Goal: Transaction & Acquisition: Download file/media

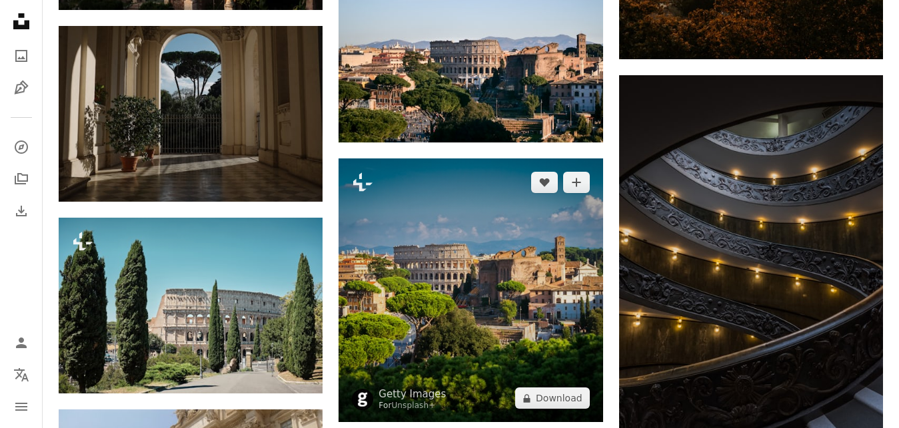
scroll to position [14743, 0]
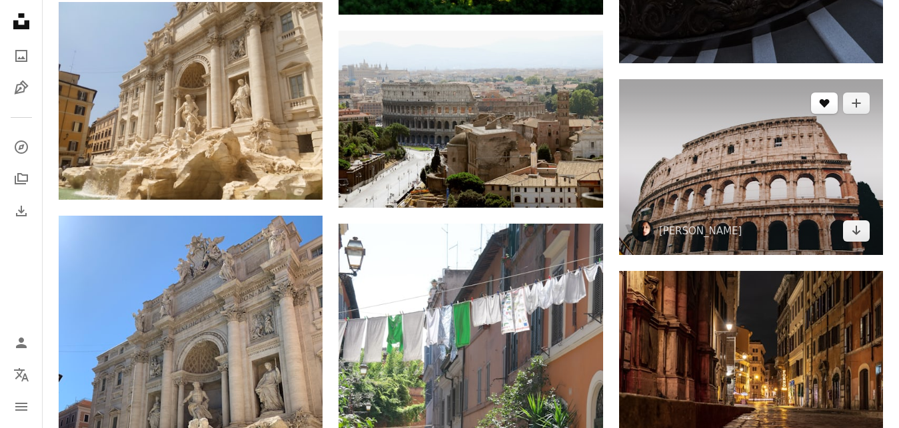
click at [827, 97] on button "A heart" at bounding box center [824, 103] width 27 height 21
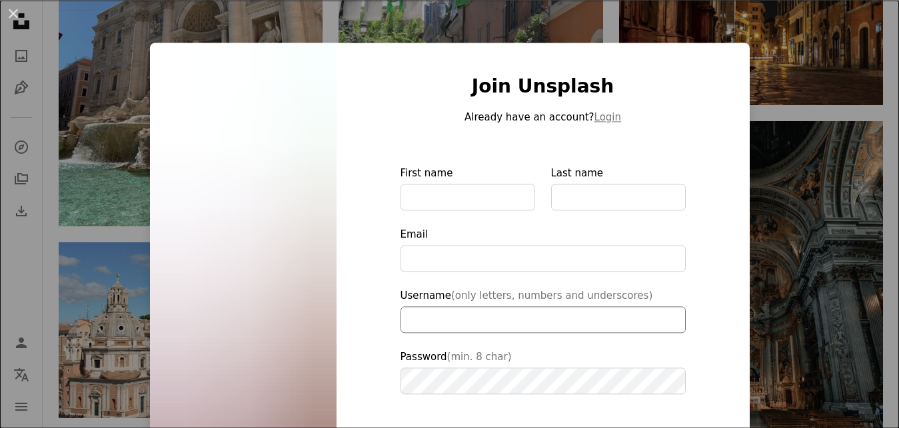
scroll to position [15219, 0]
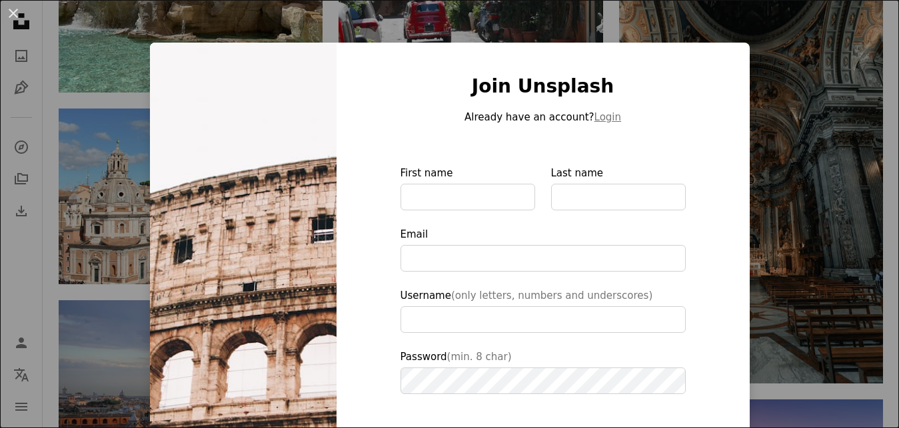
click at [787, 172] on div "An X shape Join Unsplash Already have an account? Login First name Last name Em…" at bounding box center [449, 214] width 899 height 428
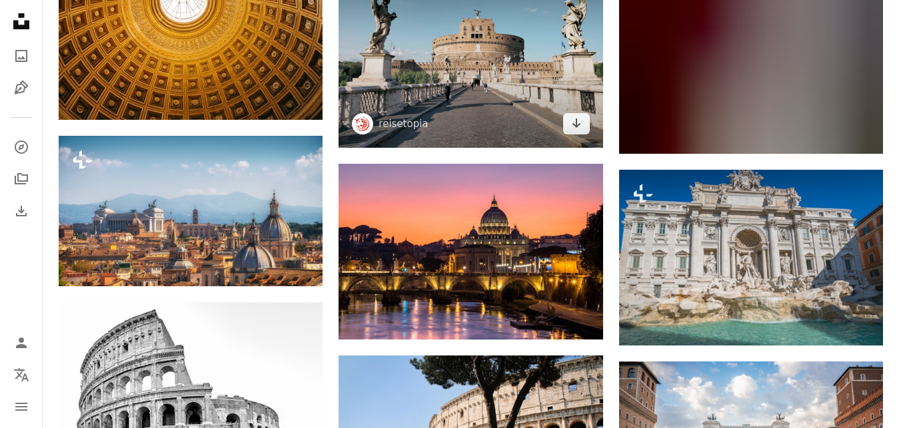
scroll to position [16306, 0]
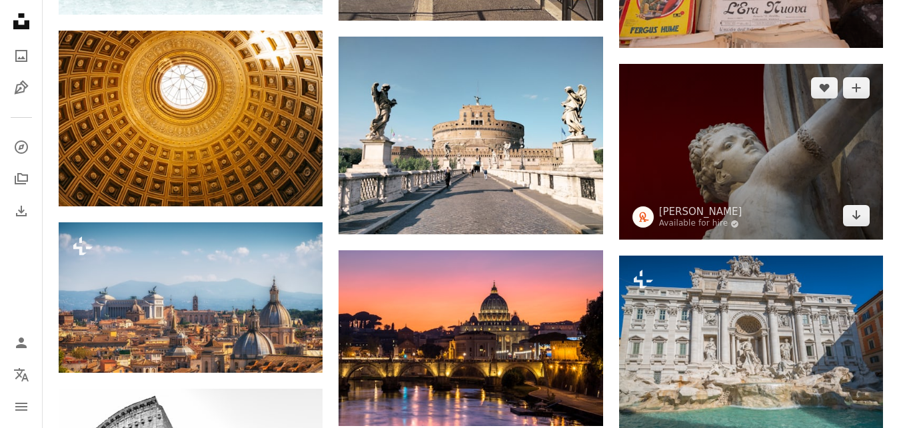
click at [708, 161] on img at bounding box center [751, 152] width 264 height 176
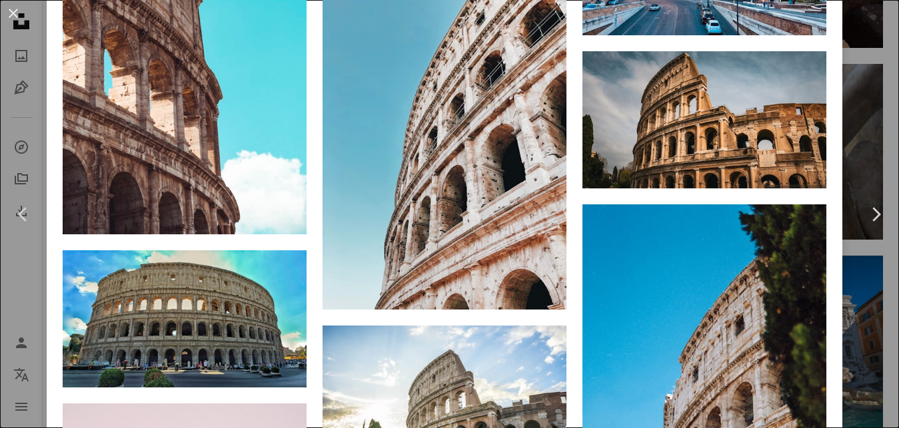
scroll to position [7645, 0]
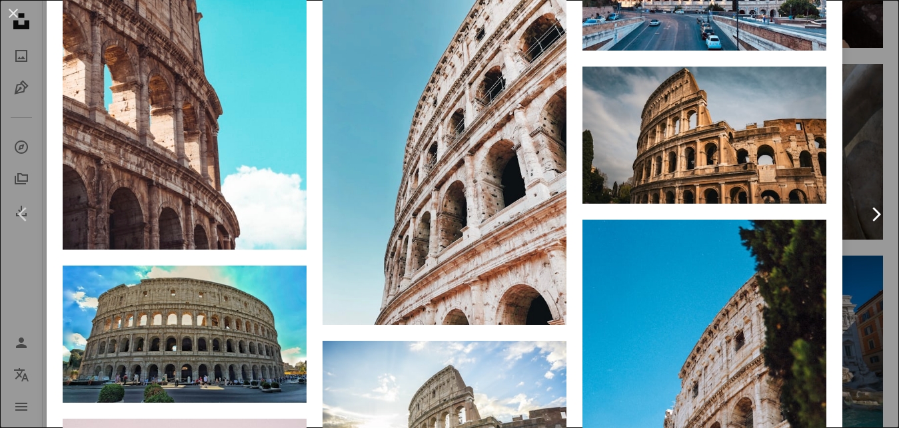
click at [895, 232] on link "Chevron right" at bounding box center [875, 215] width 47 height 128
click at [895, 217] on link "Chevron right" at bounding box center [875, 215] width 47 height 128
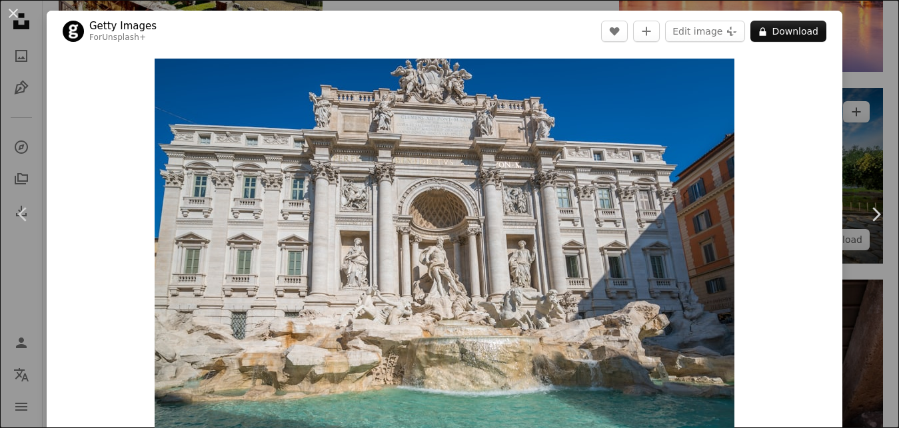
click at [850, 97] on div "An X shape Chevron left Chevron right Getty Images For Unsplash+ A heart A plus…" at bounding box center [449, 214] width 899 height 428
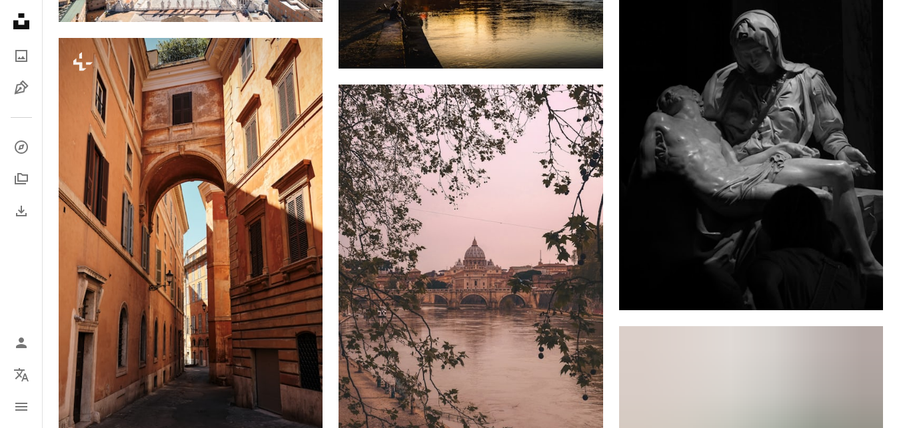
scroll to position [17737, 0]
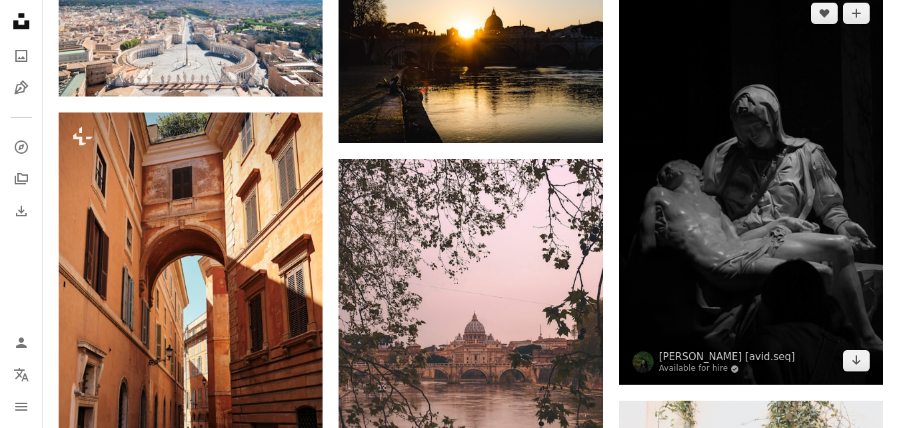
click at [724, 213] on img at bounding box center [751, 187] width 264 height 396
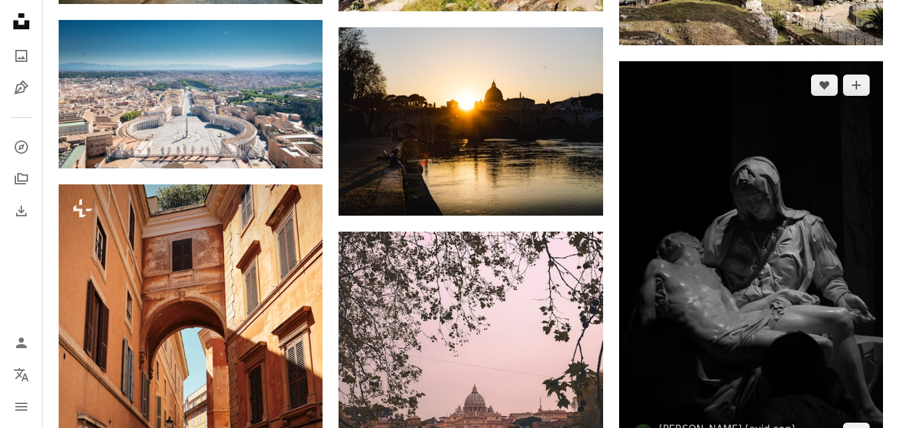
click at [738, 192] on img at bounding box center [751, 259] width 264 height 396
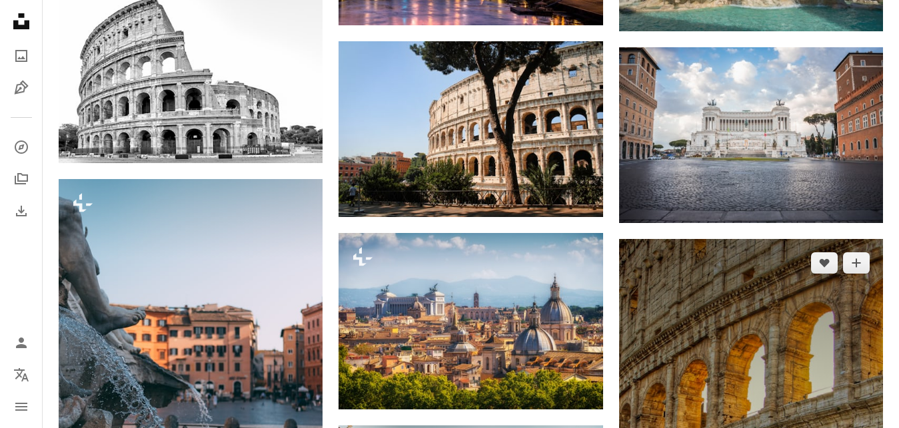
scroll to position [16850, 0]
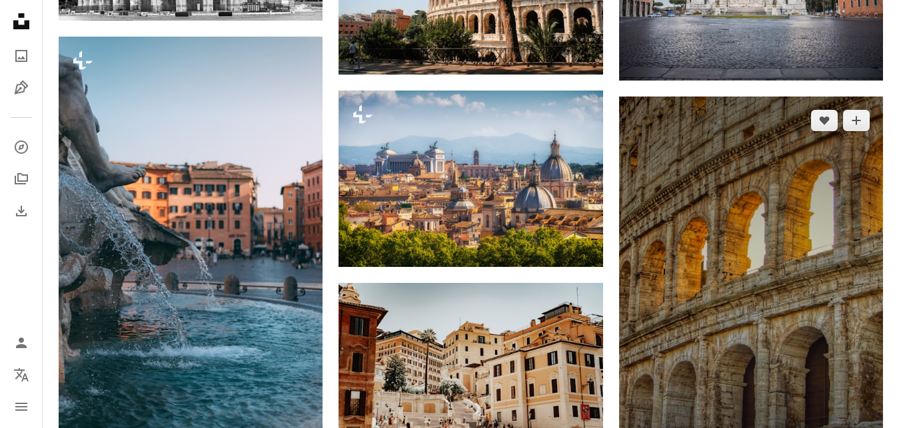
click at [729, 272] on img at bounding box center [751, 295] width 264 height 396
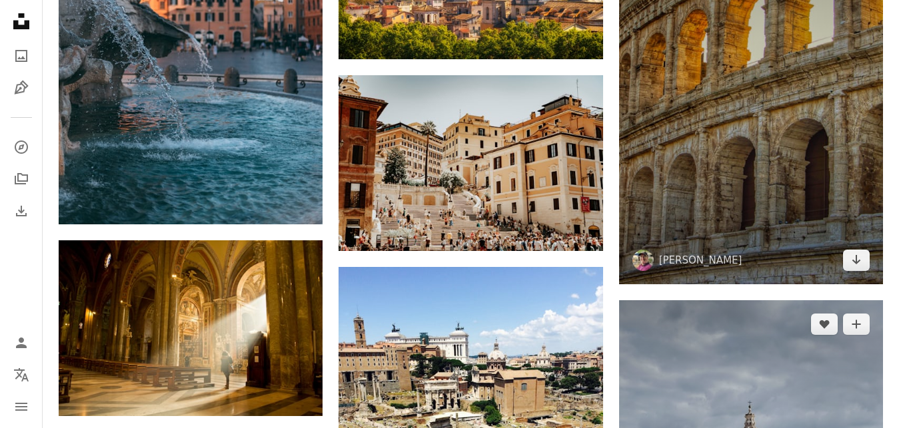
scroll to position [17122, 0]
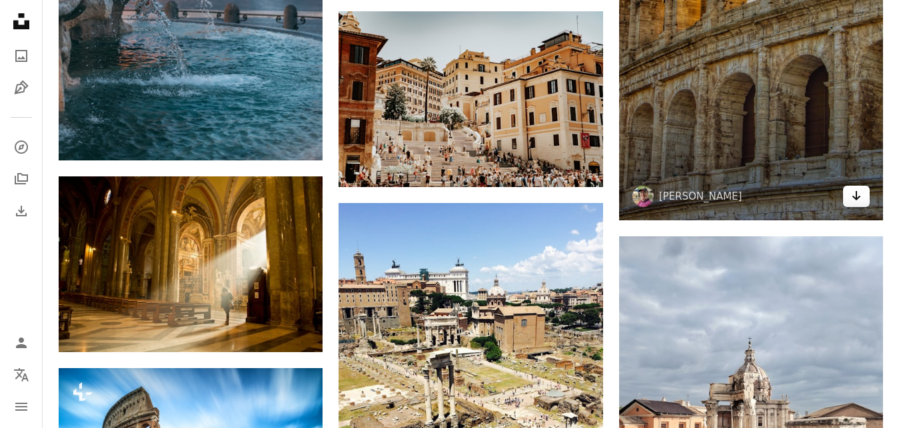
click at [849, 199] on link "Arrow pointing down" at bounding box center [856, 196] width 27 height 21
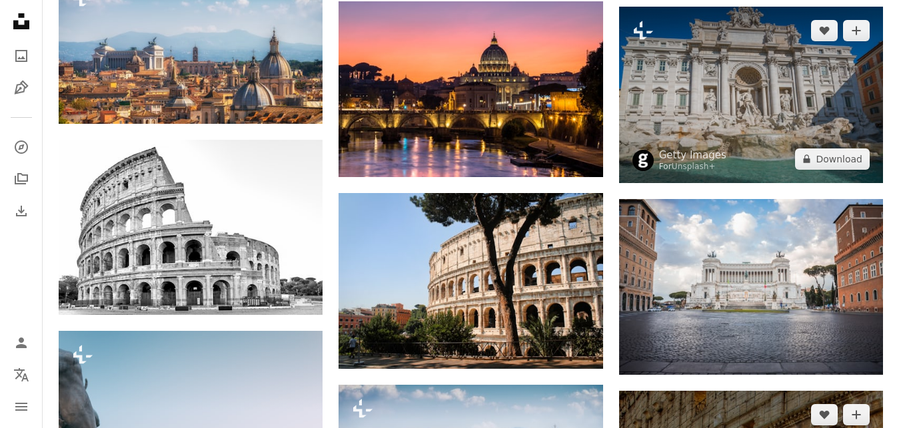
scroll to position [16510, 0]
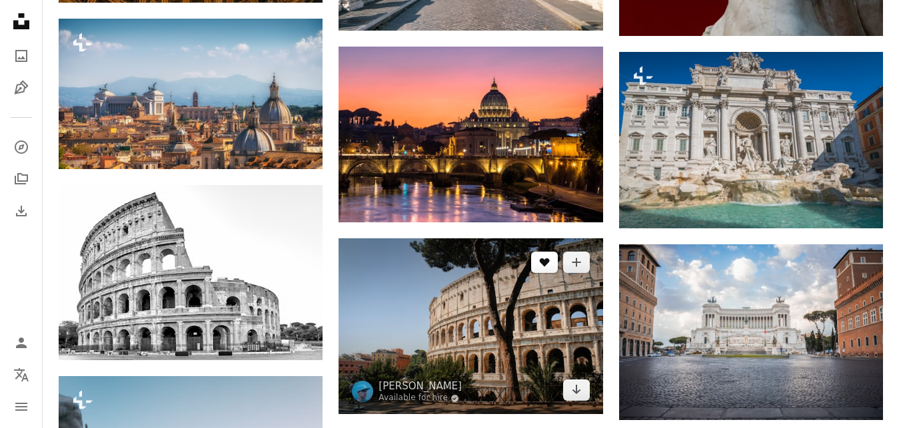
drag, startPoint x: 514, startPoint y: 298, endPoint x: 545, endPoint y: 259, distance: 50.4
click at [514, 296] on img at bounding box center [470, 327] width 264 height 176
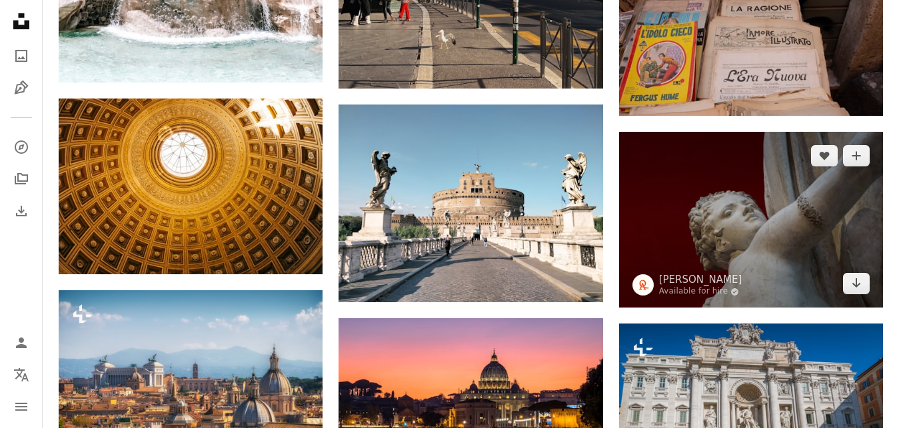
click at [706, 220] on img at bounding box center [751, 220] width 264 height 176
drag, startPoint x: 748, startPoint y: 178, endPoint x: 726, endPoint y: 185, distance: 23.0
click at [748, 178] on img at bounding box center [751, 220] width 264 height 176
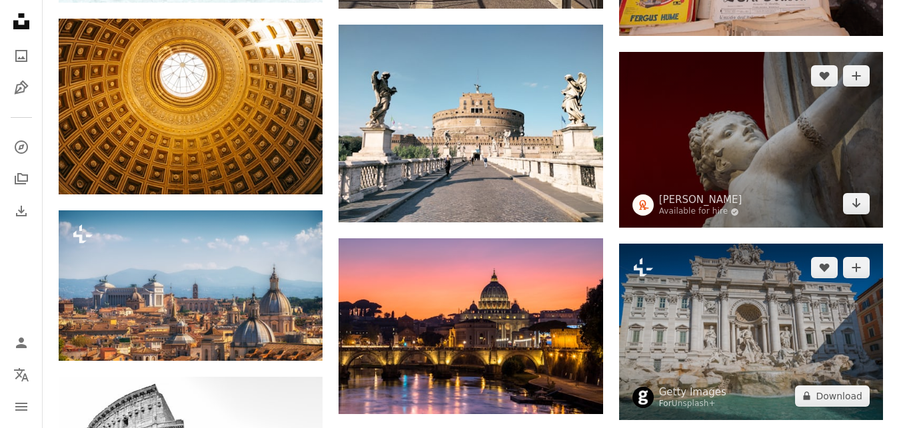
scroll to position [16374, 0]
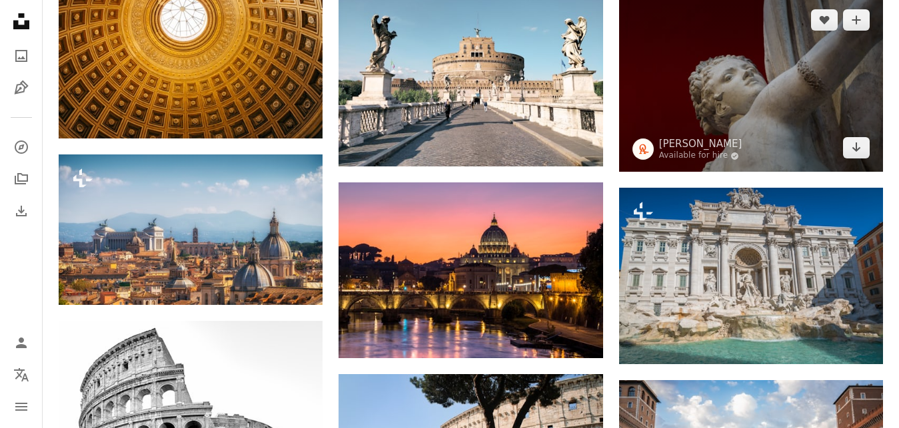
click at [769, 92] on img at bounding box center [751, 84] width 264 height 176
click at [778, 126] on img at bounding box center [751, 84] width 264 height 176
click at [796, 79] on img at bounding box center [751, 84] width 264 height 176
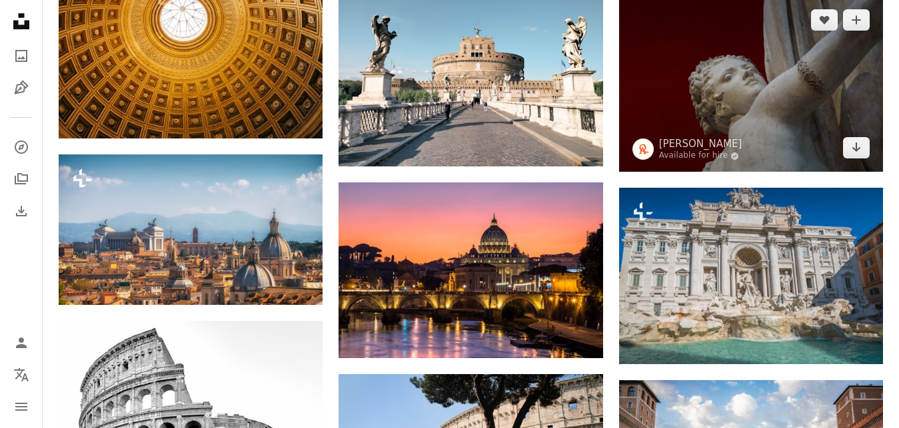
click at [796, 79] on img at bounding box center [751, 84] width 264 height 176
click at [795, 83] on img at bounding box center [751, 84] width 264 height 176
click at [757, 90] on img at bounding box center [751, 84] width 264 height 176
click at [755, 89] on img at bounding box center [751, 84] width 264 height 176
click at [736, 65] on img at bounding box center [751, 84] width 264 height 176
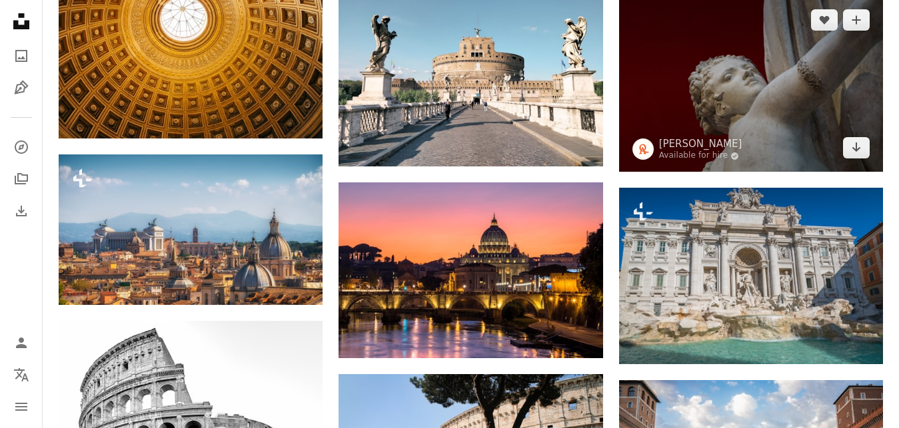
click at [684, 102] on img at bounding box center [751, 84] width 264 height 176
click at [685, 102] on img at bounding box center [751, 84] width 264 height 176
click at [731, 155] on icon at bounding box center [734, 156] width 7 height 7
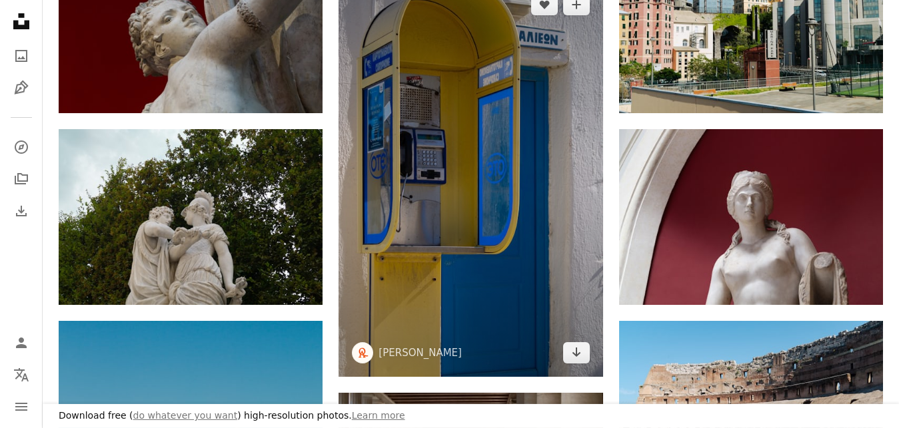
scroll to position [612, 0]
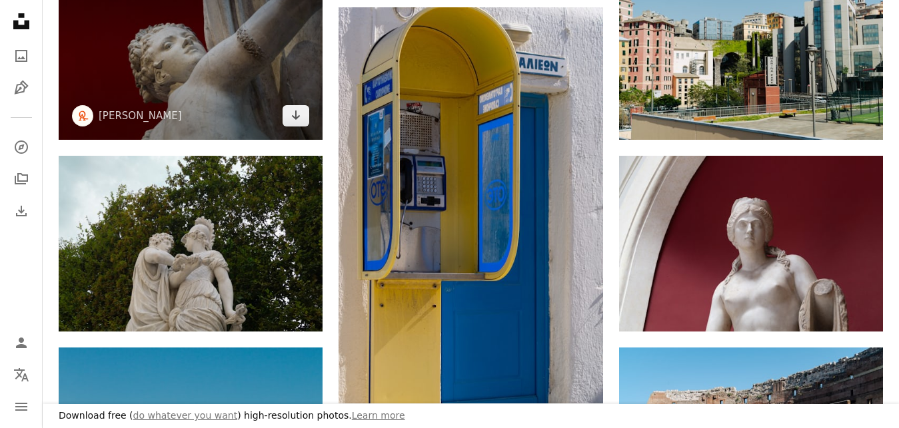
click at [223, 79] on img at bounding box center [191, 52] width 264 height 176
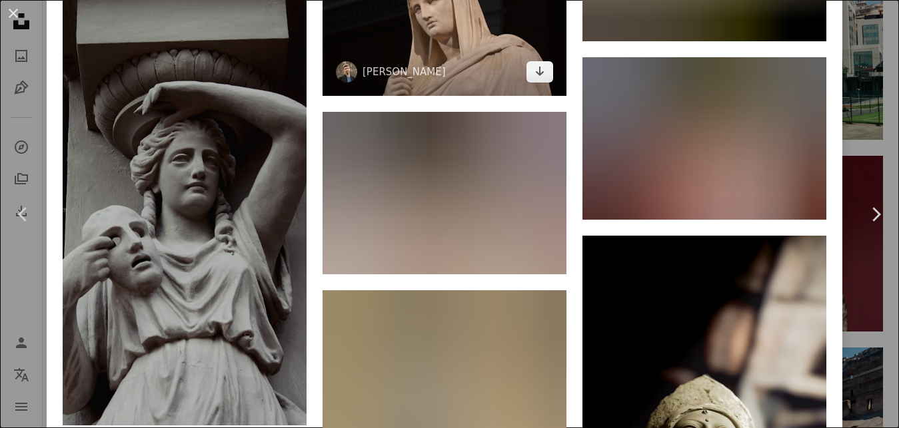
scroll to position [6148, 0]
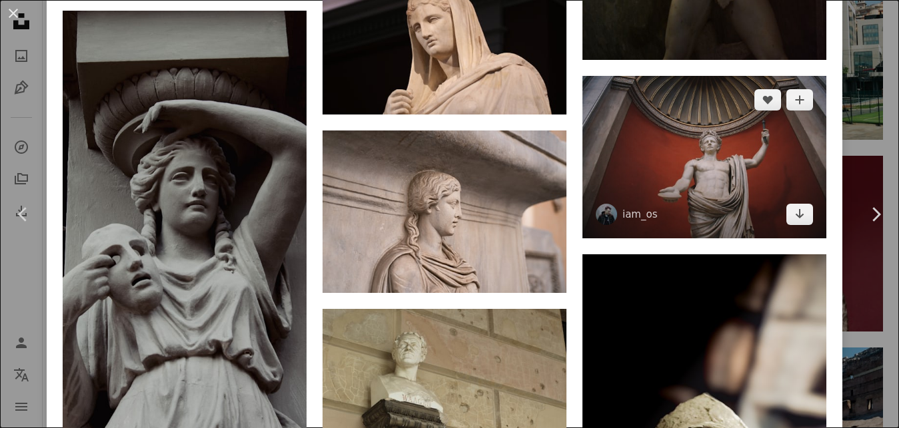
click at [706, 193] on img at bounding box center [704, 157] width 244 height 163
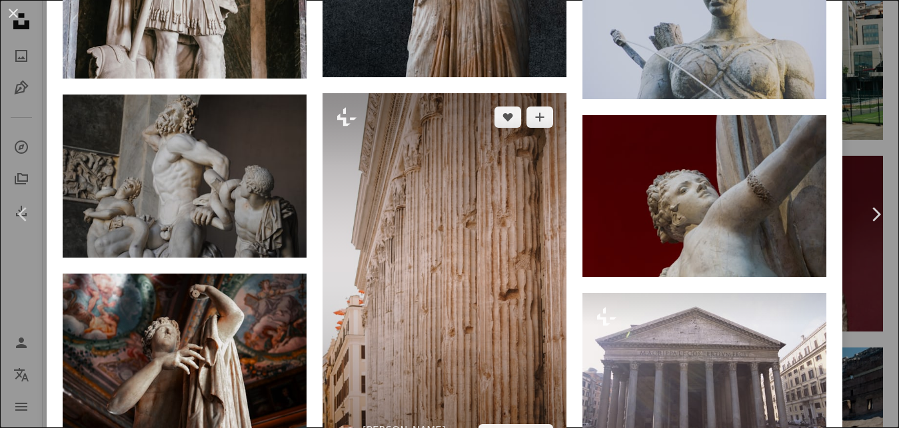
scroll to position [4317, 0]
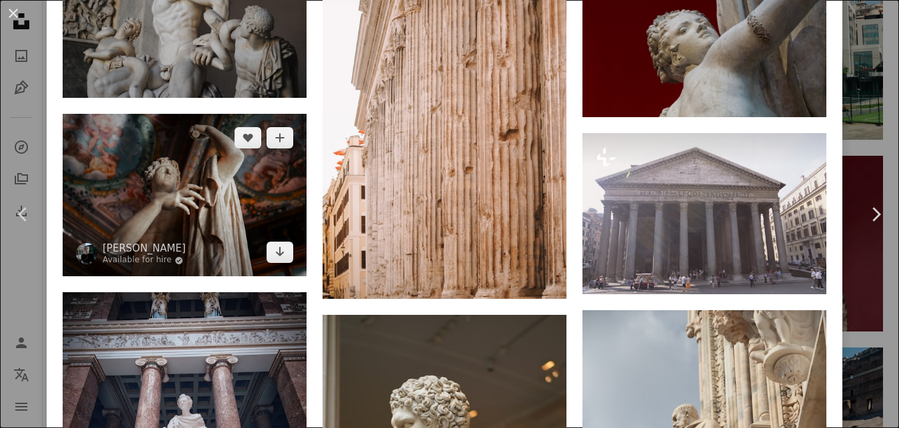
click at [188, 194] on img at bounding box center [185, 195] width 244 height 163
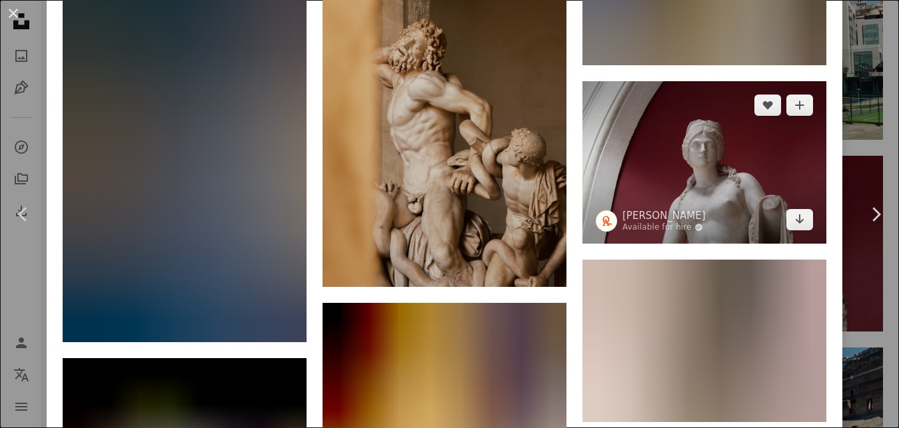
scroll to position [5037, 0]
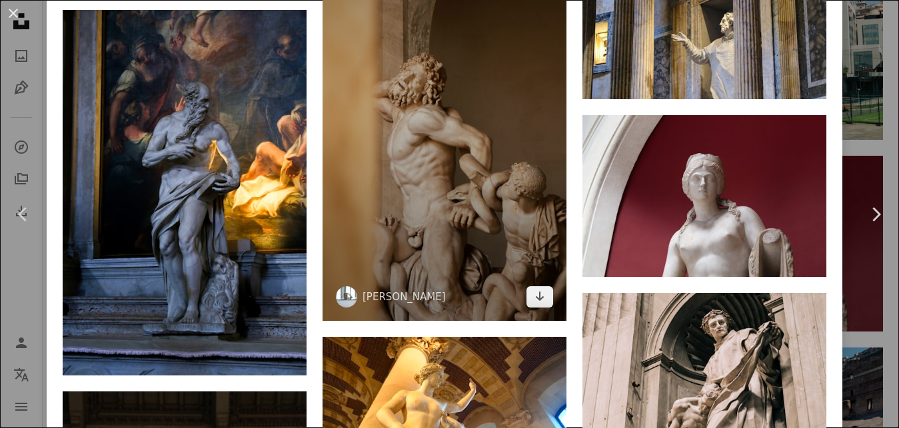
click at [492, 152] on img at bounding box center [444, 104] width 244 height 434
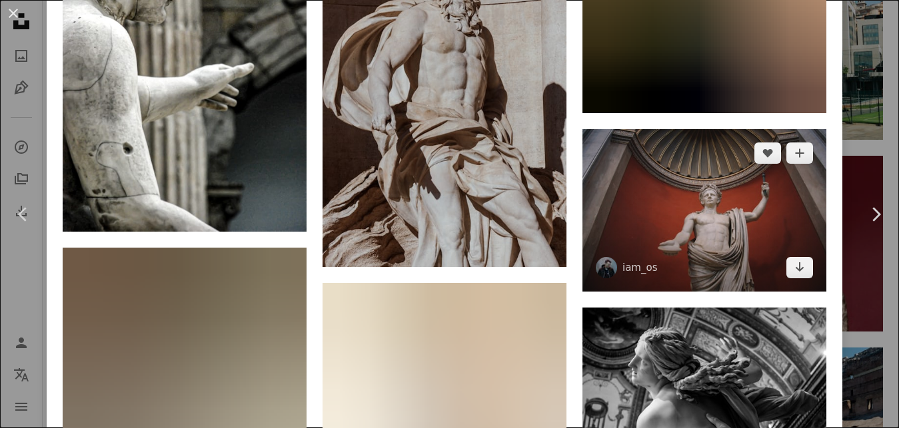
scroll to position [14988, 0]
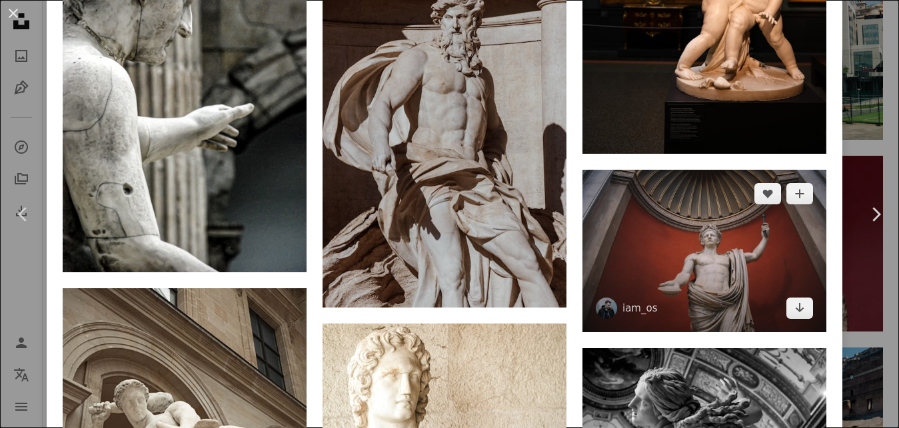
click at [731, 244] on img at bounding box center [704, 251] width 244 height 163
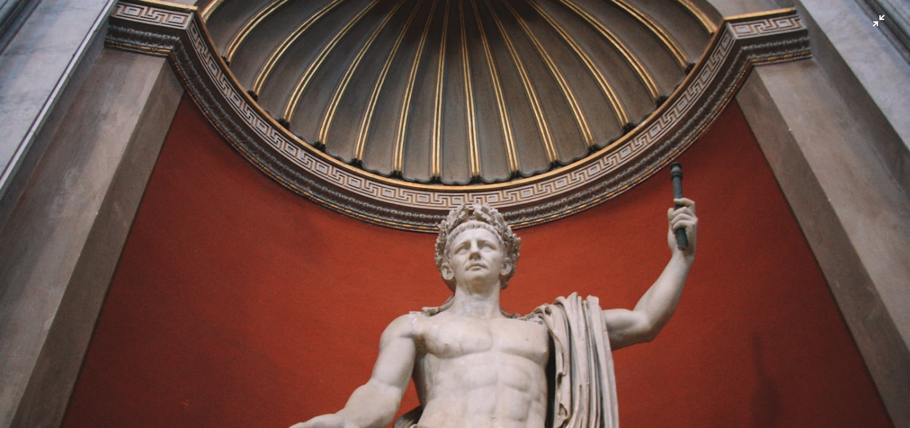
scroll to position [170, 0]
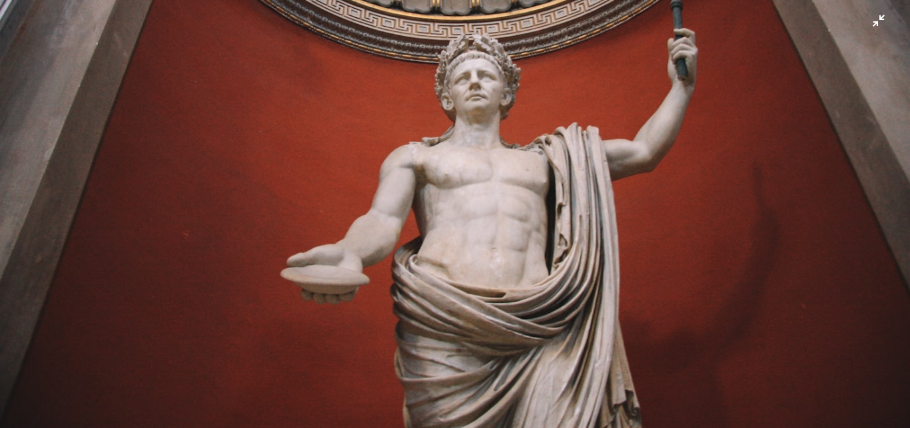
click at [880, 29] on img "Zoom out on this image" at bounding box center [454, 133] width 911 height 608
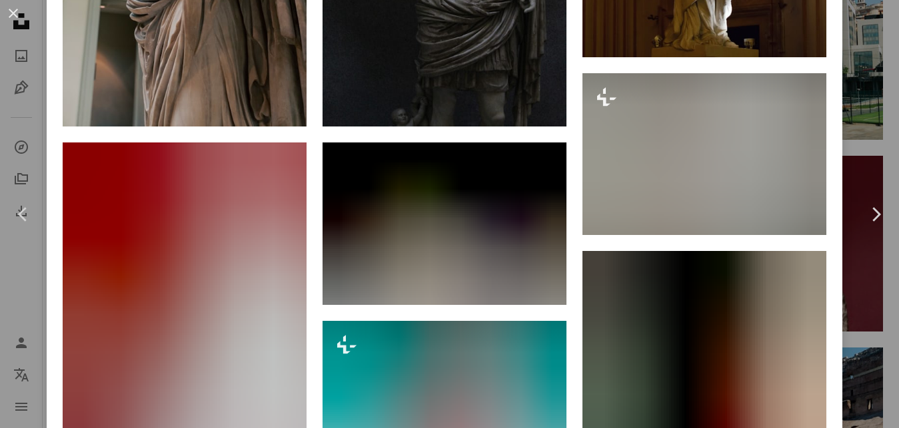
scroll to position [1039, 0]
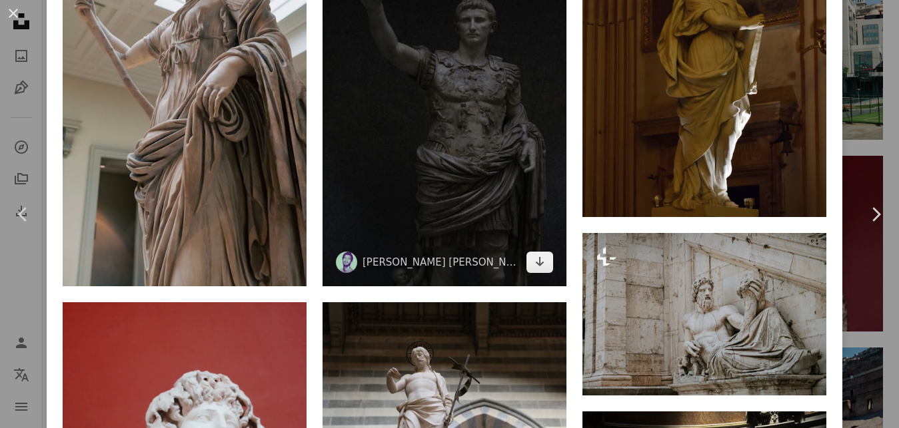
click at [432, 185] on img at bounding box center [444, 104] width 244 height 366
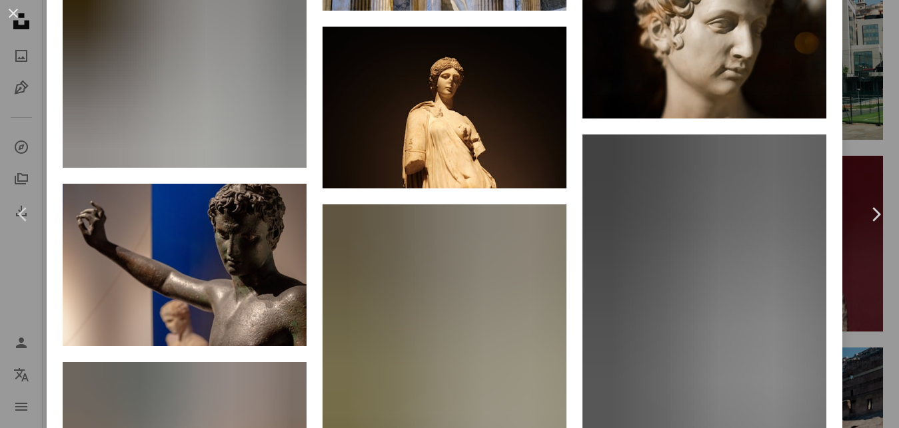
scroll to position [7519, 0]
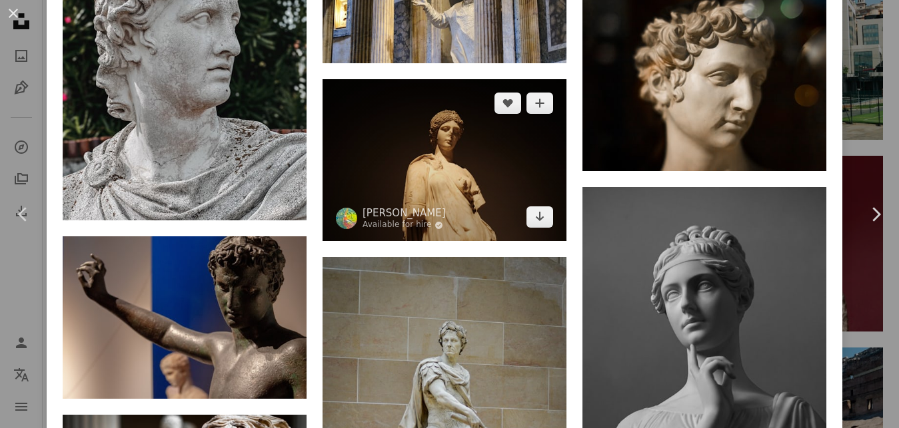
click at [397, 157] on img at bounding box center [444, 160] width 244 height 163
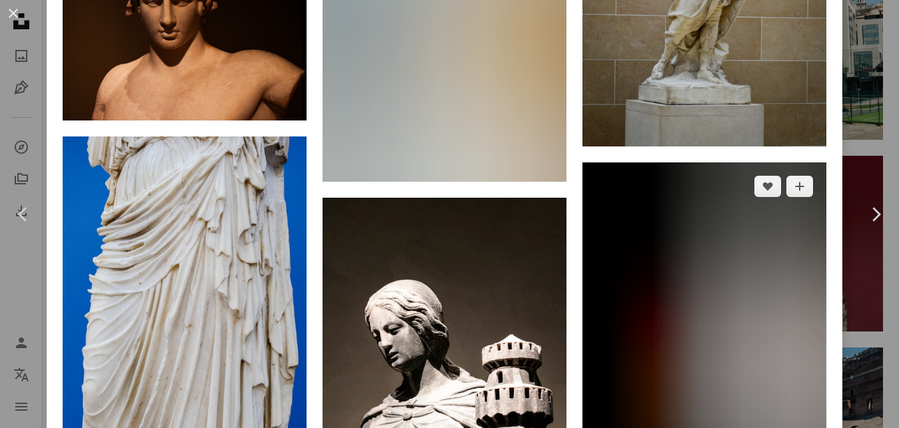
scroll to position [4957, 0]
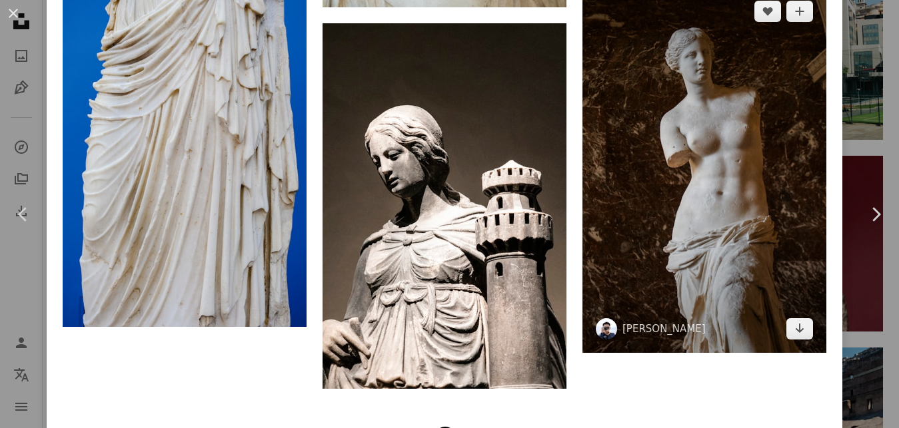
click at [664, 216] on img at bounding box center [704, 170] width 244 height 366
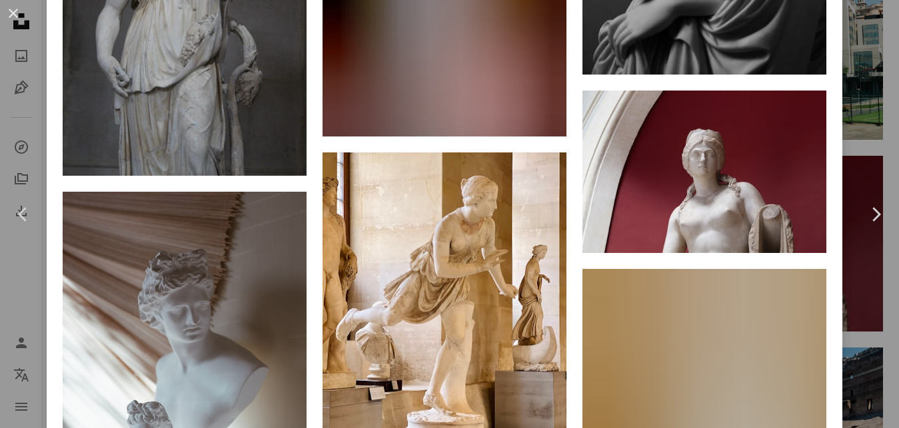
scroll to position [6477, 0]
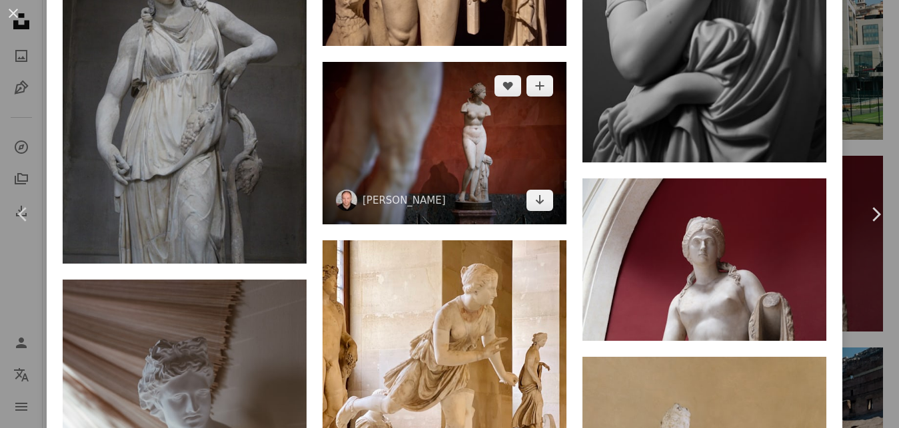
click at [443, 171] on img at bounding box center [444, 143] width 244 height 163
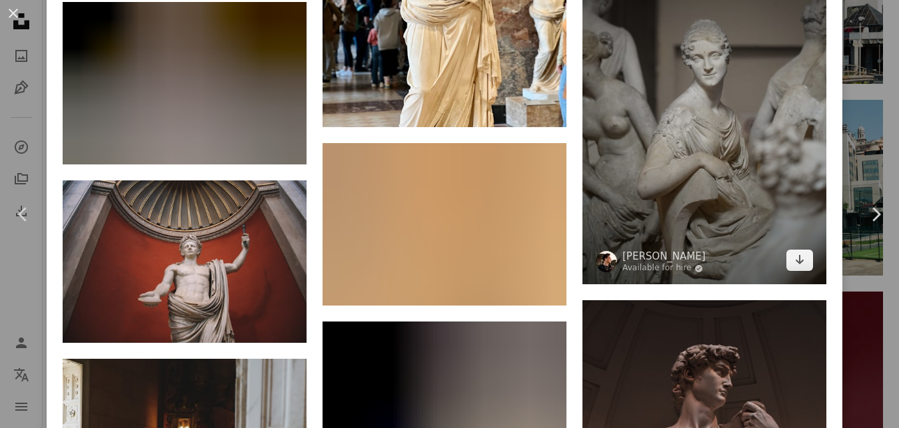
scroll to position [14304, 0]
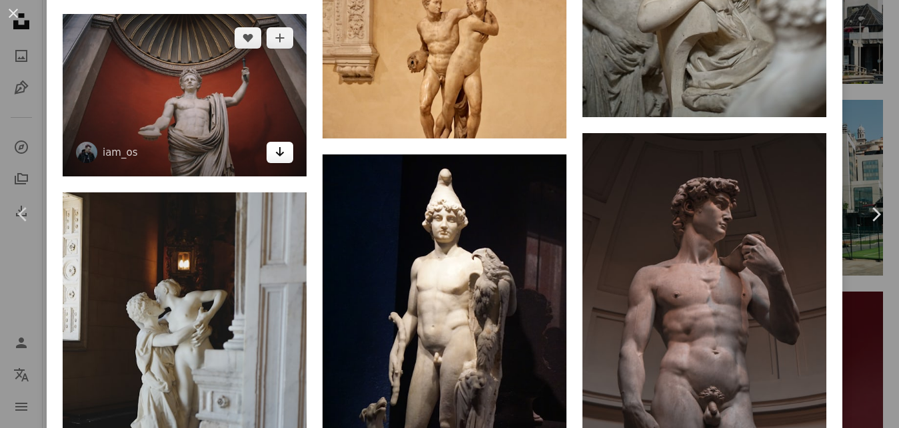
click at [284, 144] on icon "Arrow pointing down" at bounding box center [279, 152] width 11 height 16
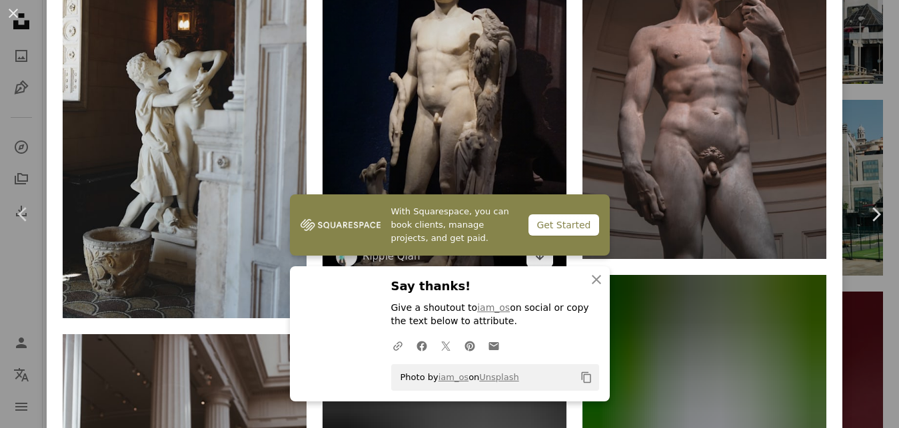
scroll to position [14784, 0]
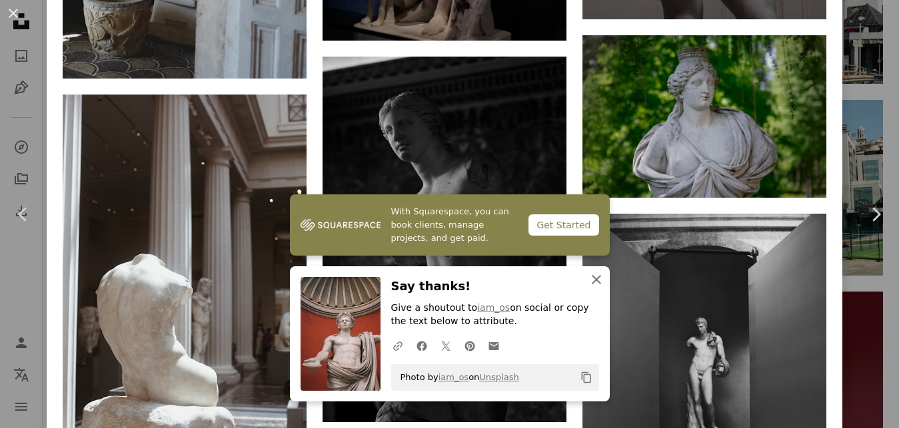
click at [597, 278] on icon "button" at bounding box center [596, 279] width 9 height 9
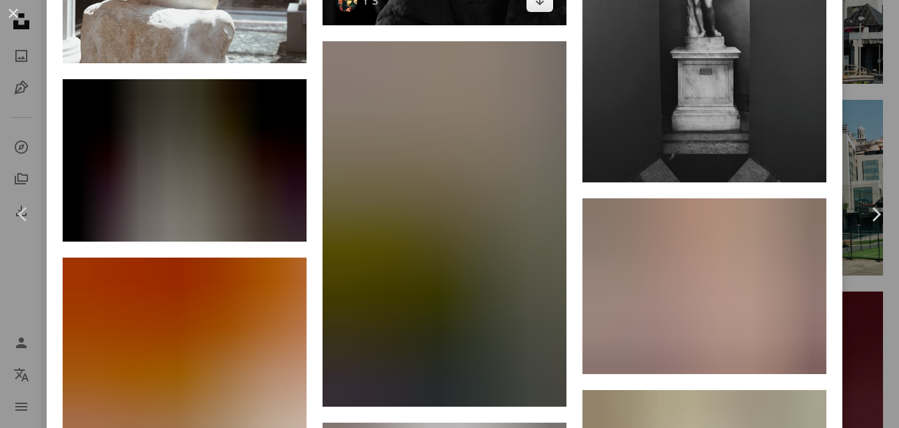
scroll to position [15183, 0]
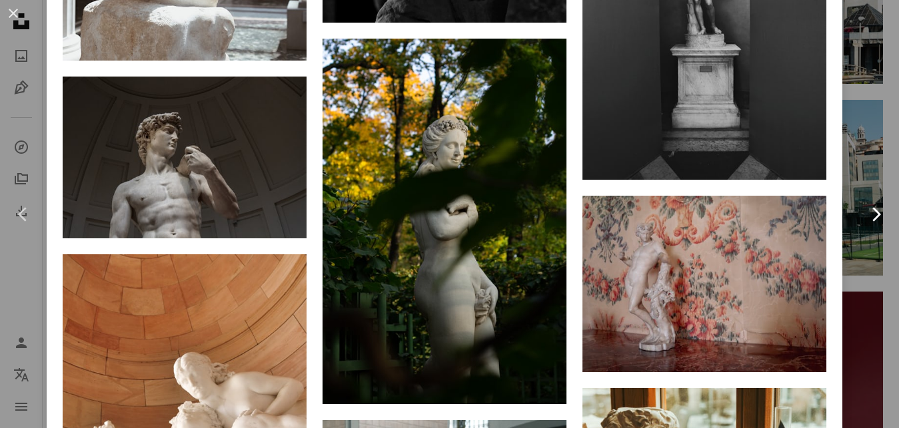
click at [870, 214] on icon "Chevron right" at bounding box center [875, 214] width 21 height 21
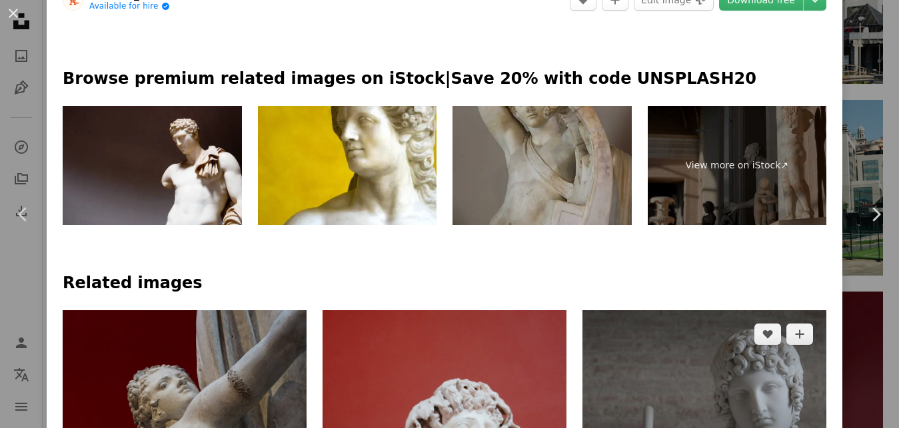
scroll to position [560, 0]
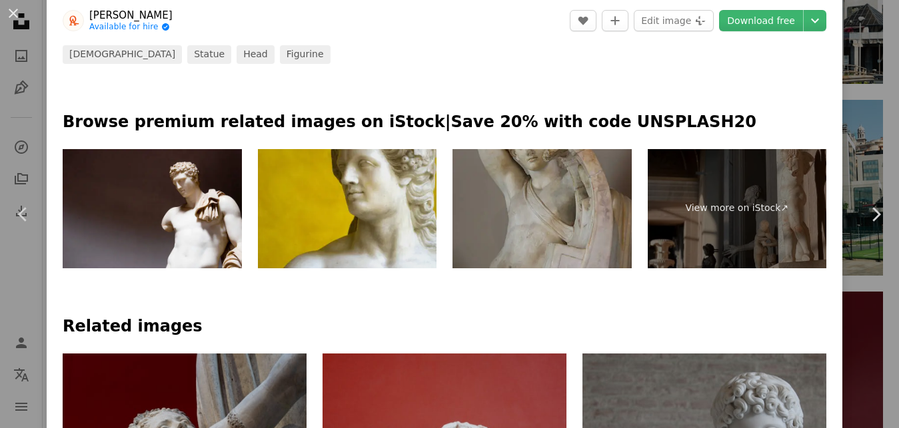
click at [366, 177] on img at bounding box center [347, 208] width 179 height 119
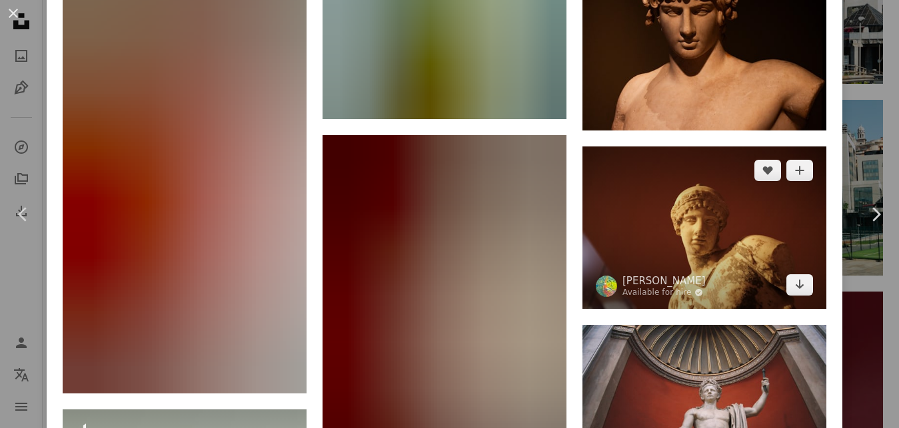
scroll to position [1598, 0]
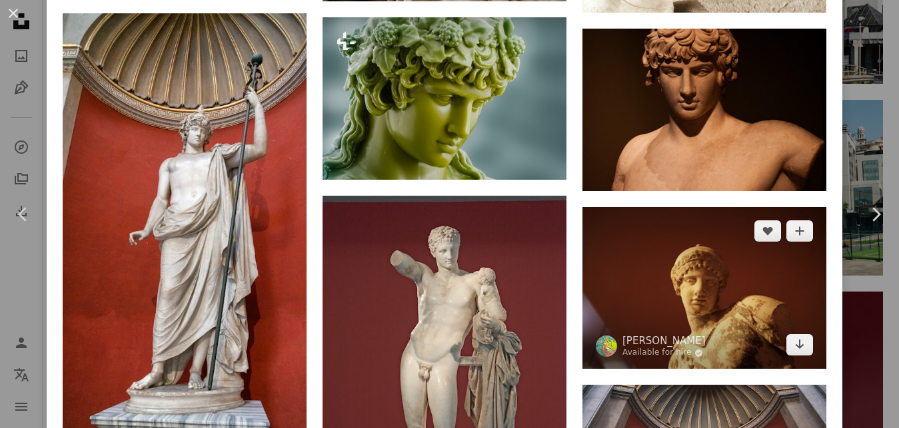
click at [660, 254] on img at bounding box center [704, 288] width 244 height 163
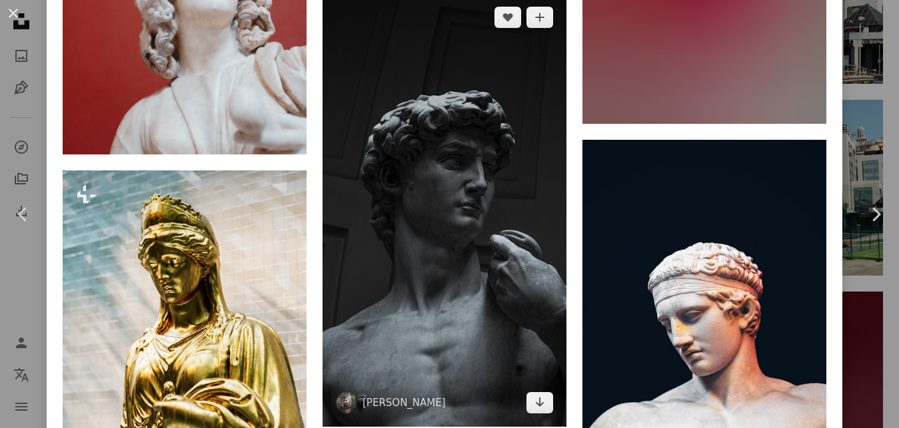
scroll to position [2638, 0]
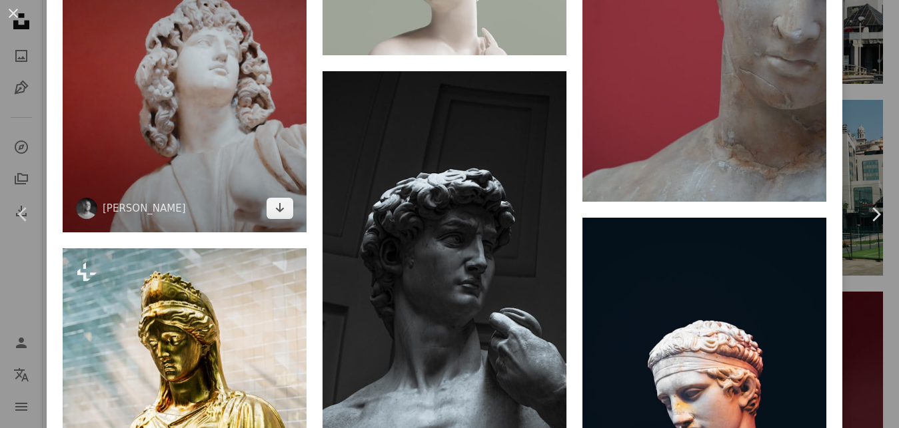
click at [251, 124] on img at bounding box center [185, 79] width 244 height 304
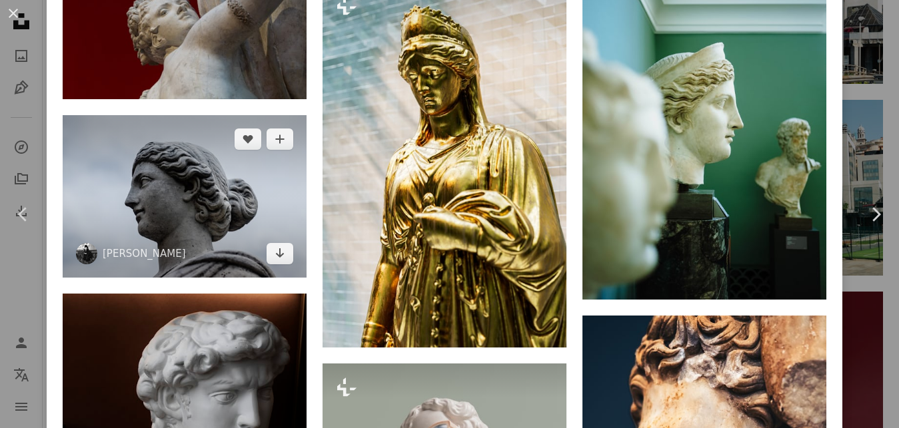
scroll to position [1999, 0]
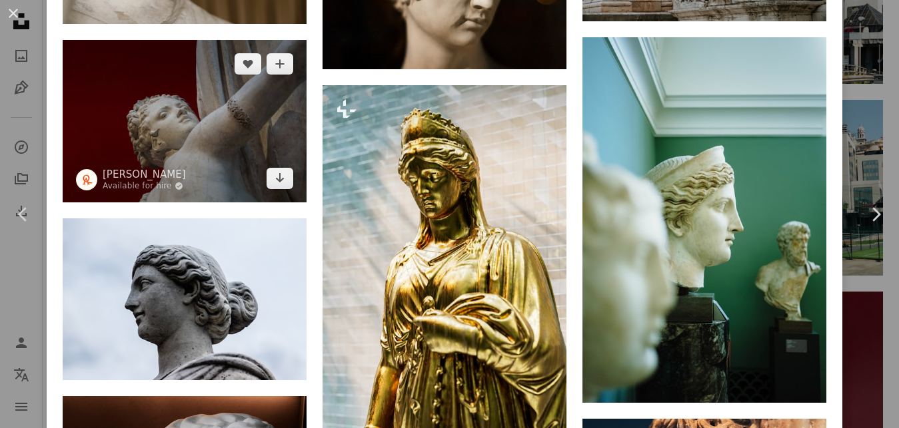
click at [185, 73] on img at bounding box center [185, 121] width 244 height 163
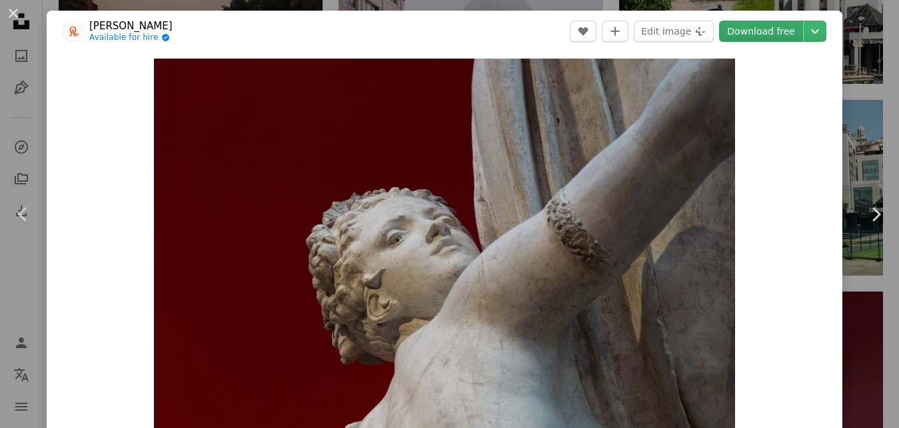
click at [762, 38] on link "Download free" at bounding box center [761, 31] width 84 height 21
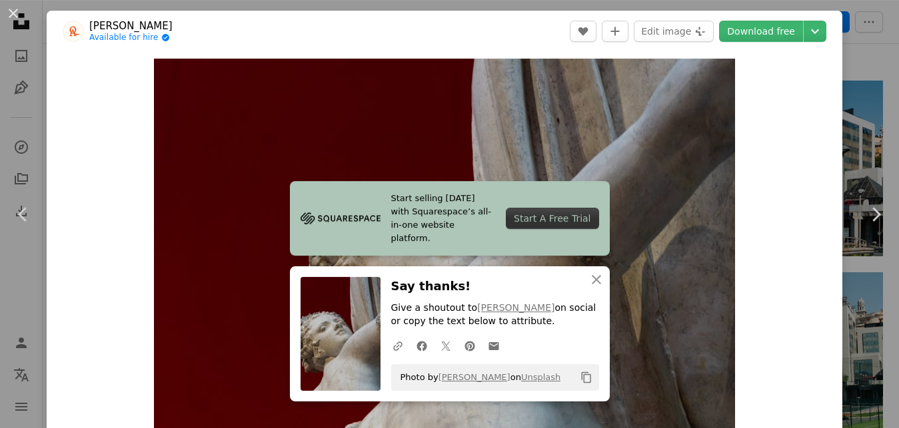
scroll to position [272, 0]
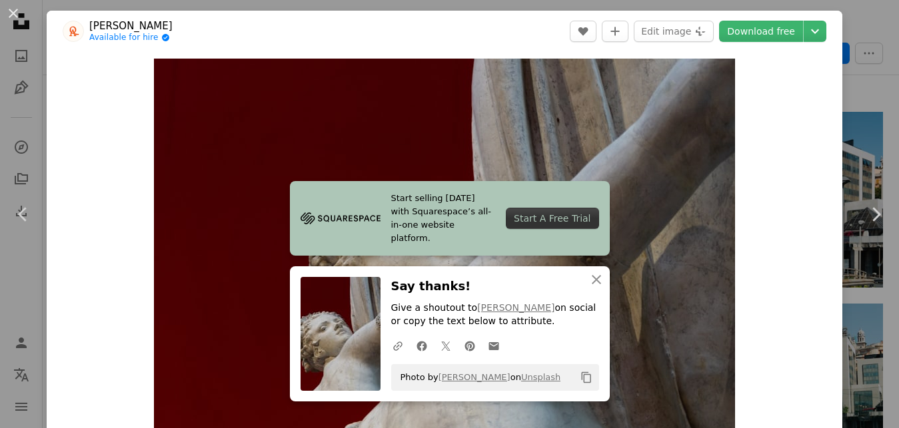
click at [873, 144] on div "An X shape Chevron left Chevron right Start selling [DATE] with Squarespace’s a…" at bounding box center [449, 214] width 899 height 428
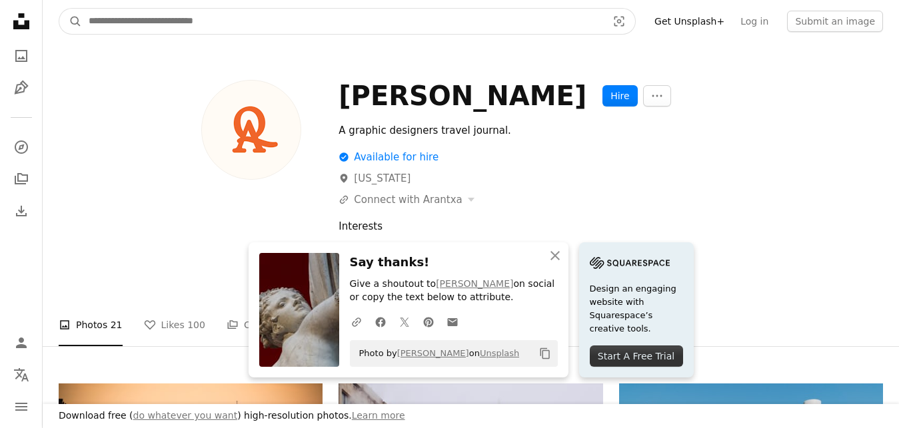
click at [189, 20] on input "Find visuals sitewide" at bounding box center [342, 21] width 521 height 25
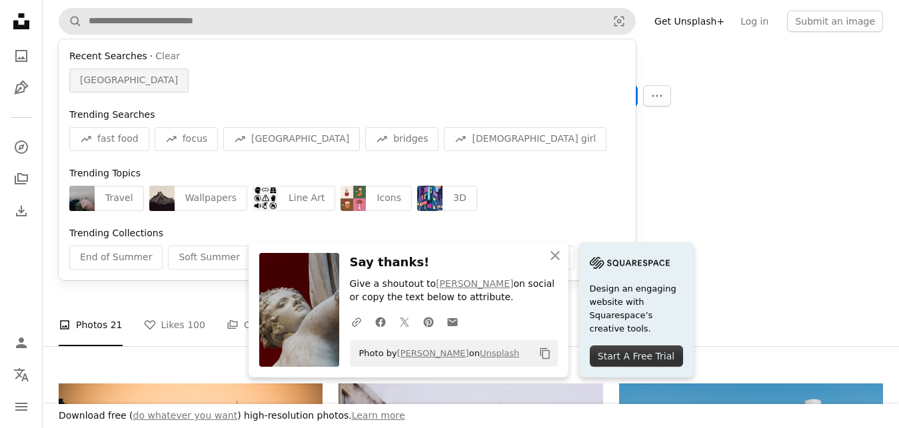
click at [80, 82] on span "[GEOGRAPHIC_DATA]" at bounding box center [129, 80] width 98 height 13
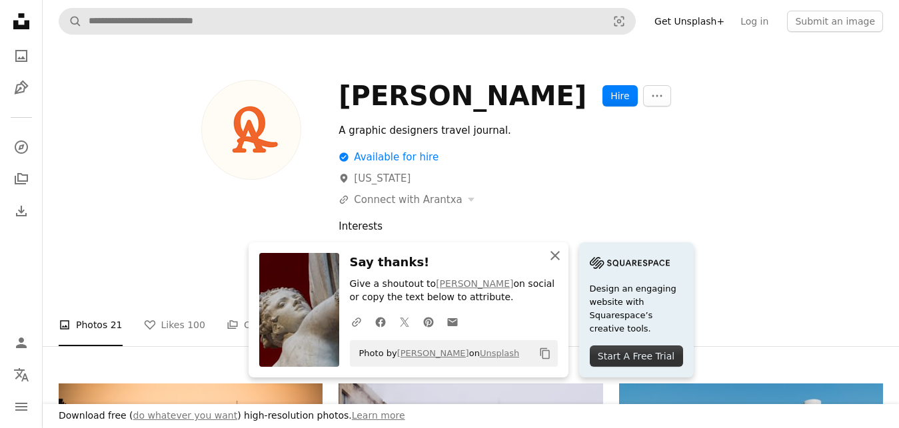
click at [556, 260] on icon "An X shape" at bounding box center [555, 256] width 16 height 16
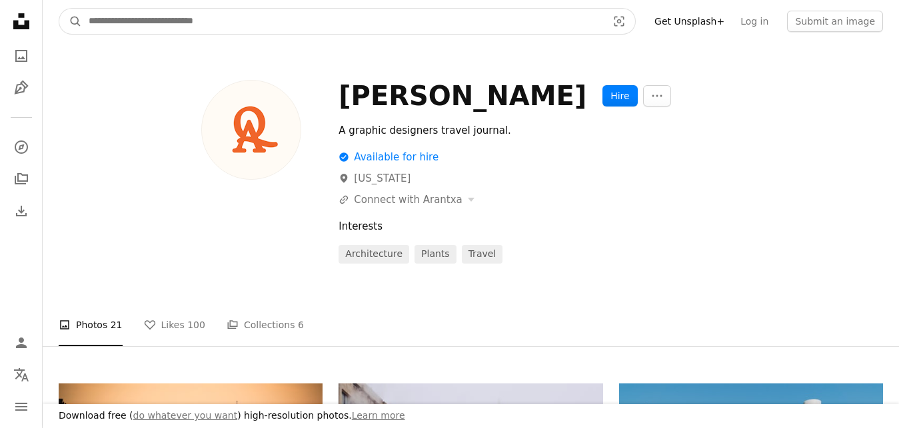
click at [388, 33] on input "Find visuals sitewide" at bounding box center [342, 21] width 521 height 25
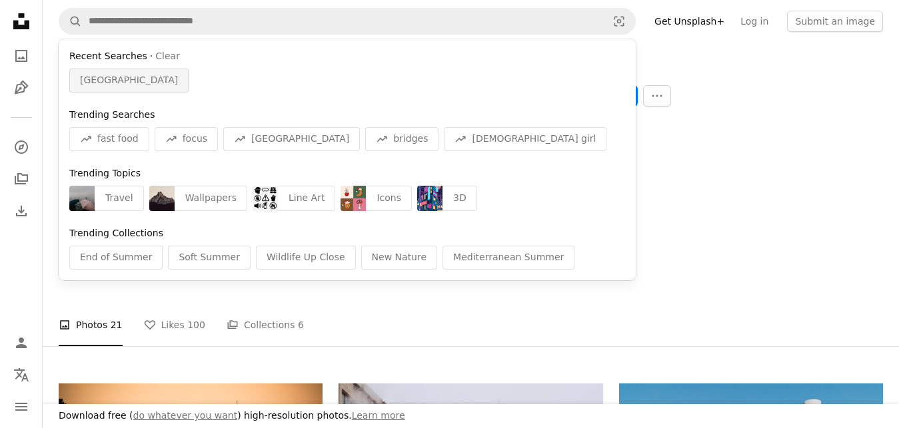
click at [97, 83] on span "[GEOGRAPHIC_DATA]" at bounding box center [129, 80] width 98 height 13
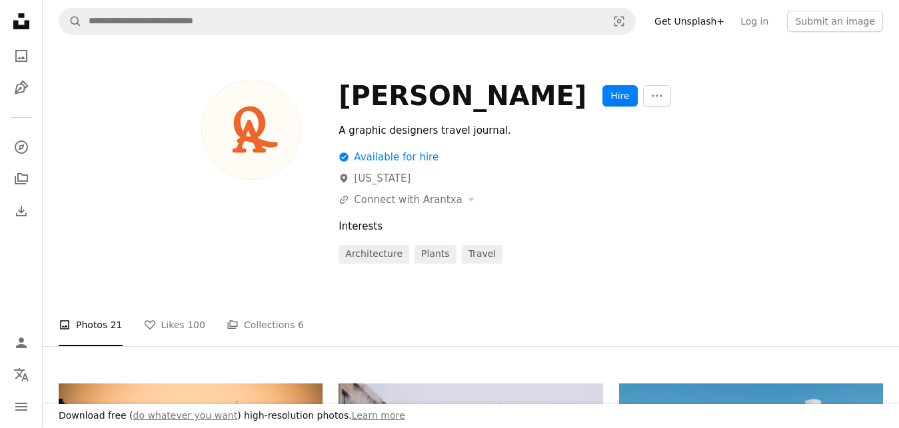
click at [97, 83] on div at bounding box center [191, 172] width 264 height 184
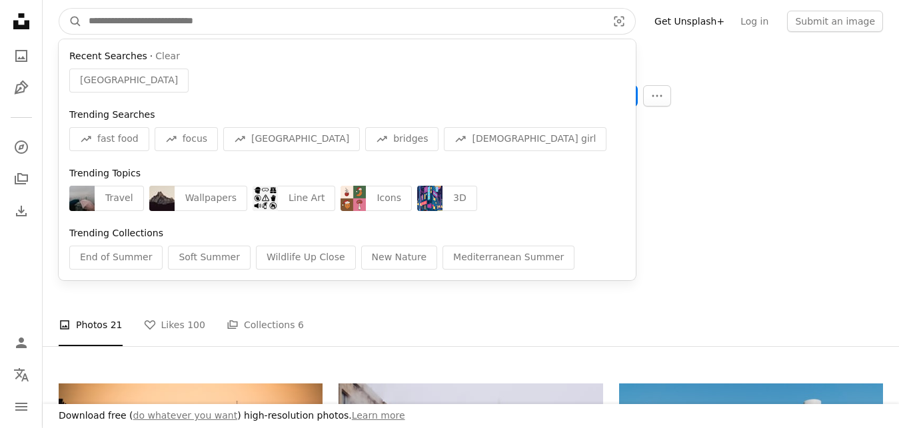
click at [506, 23] on input "Find visuals sitewide" at bounding box center [342, 21] width 521 height 25
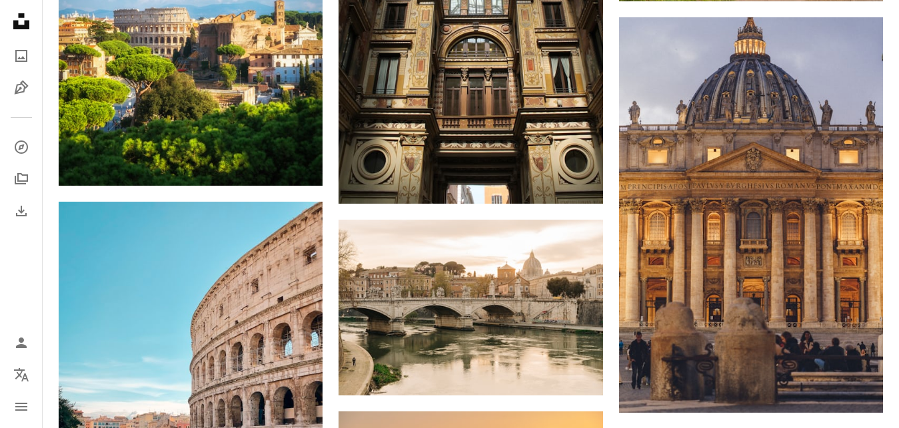
scroll to position [11281, 0]
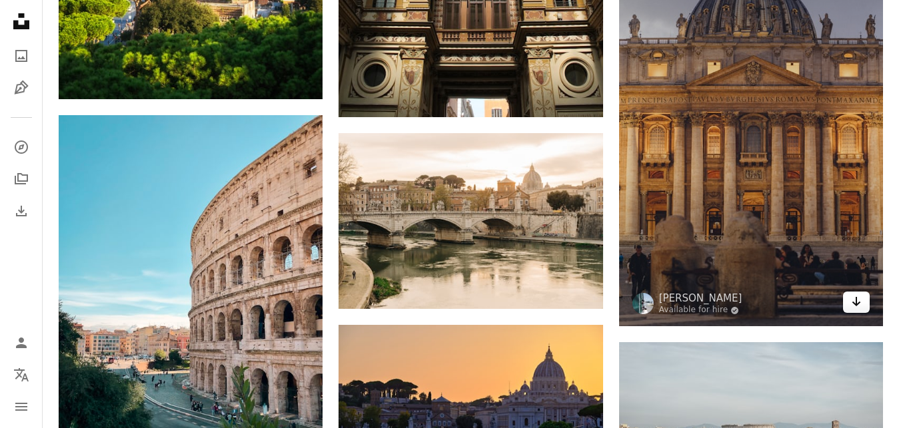
click at [853, 298] on icon "Arrow pointing down" at bounding box center [856, 302] width 11 height 16
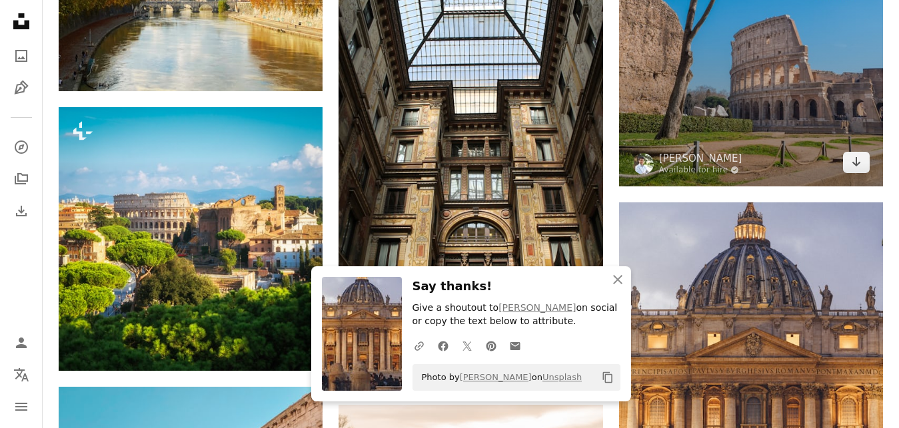
scroll to position [10805, 0]
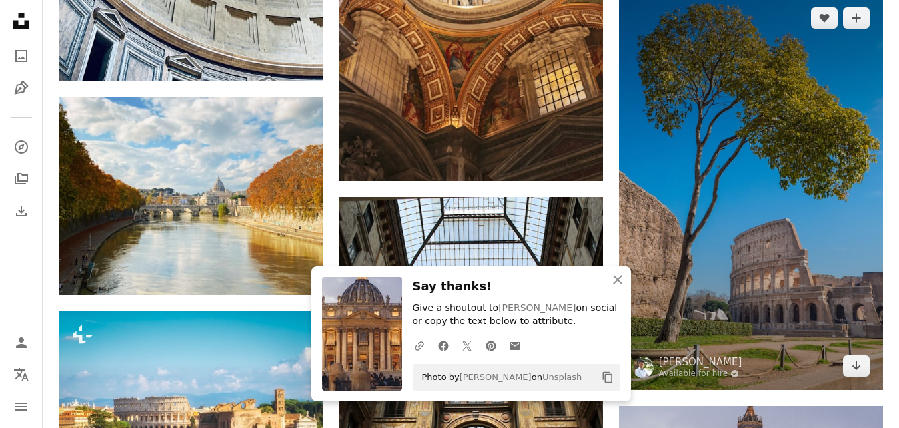
click at [774, 243] on img at bounding box center [751, 192] width 264 height 396
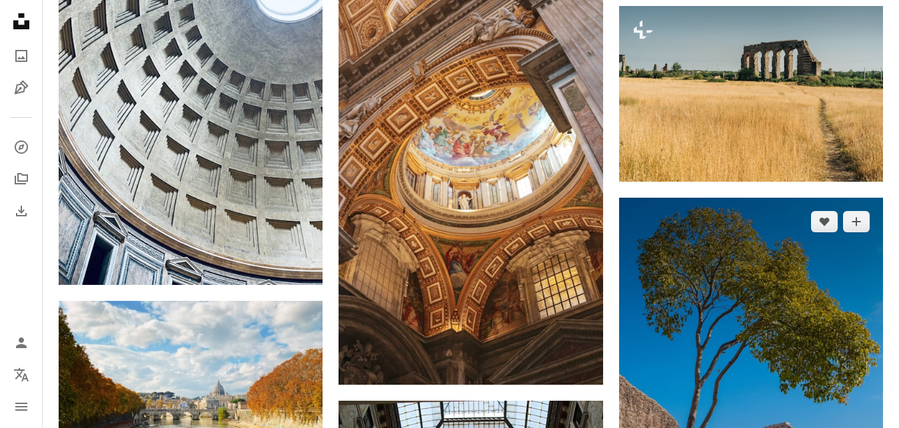
scroll to position [10194, 0]
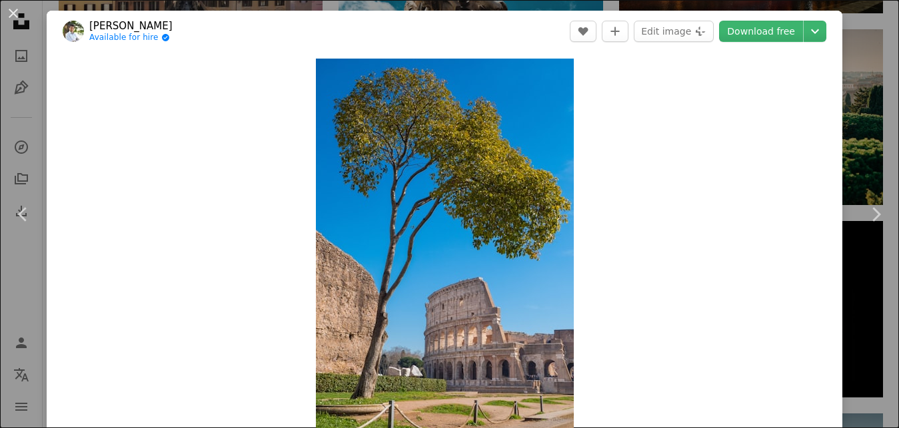
click at [871, 67] on div "An X shape Chevron left Chevron right [PERSON_NAME] Available for hire A checkm…" at bounding box center [449, 214] width 899 height 428
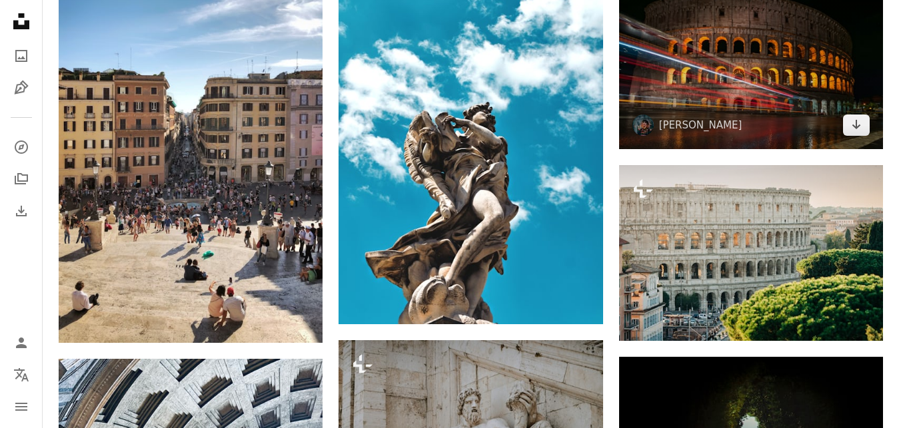
click at [868, 68] on img at bounding box center [751, 54] width 264 height 190
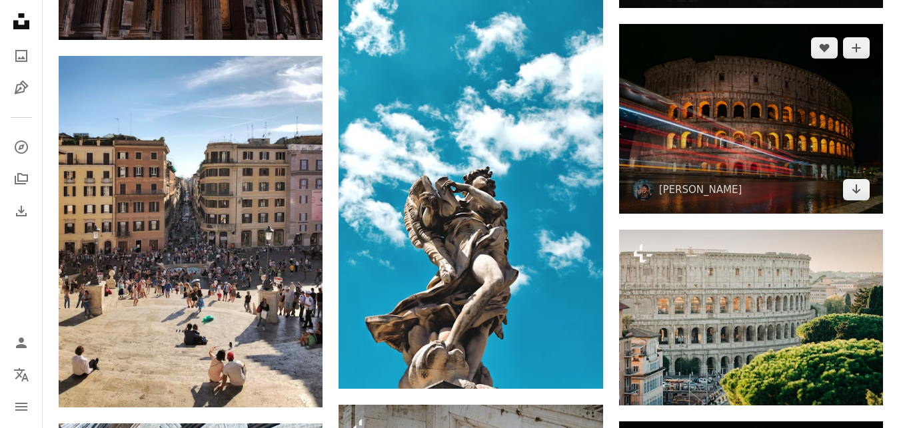
scroll to position [10058, 0]
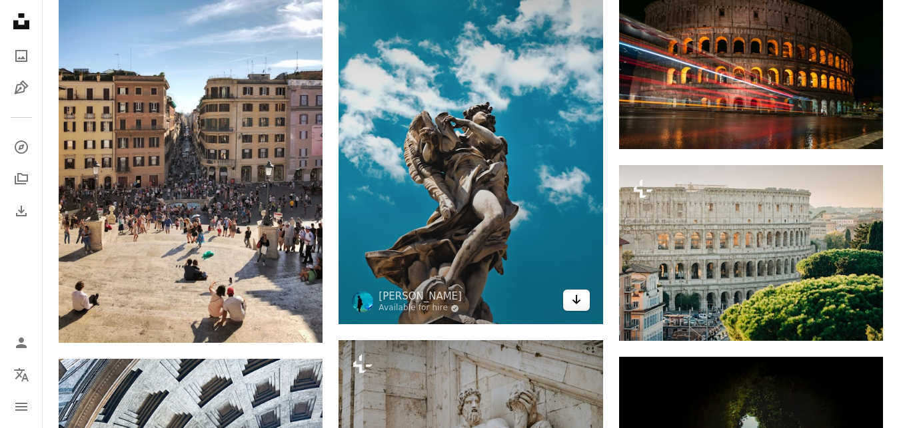
click at [578, 302] on icon "Download" at bounding box center [576, 299] width 9 height 9
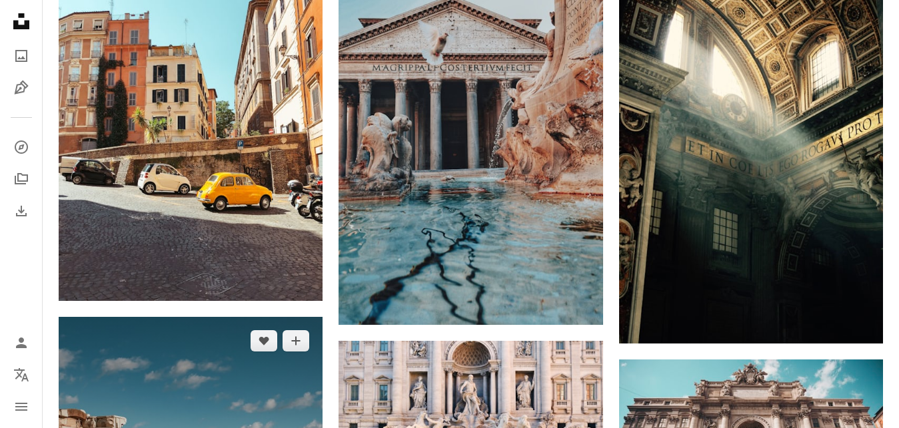
scroll to position [1903, 0]
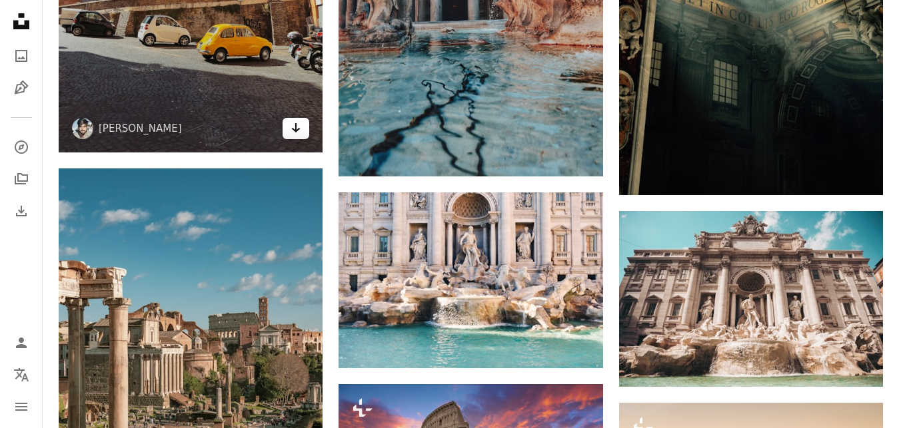
click at [296, 133] on icon "Arrow pointing down" at bounding box center [295, 128] width 11 height 16
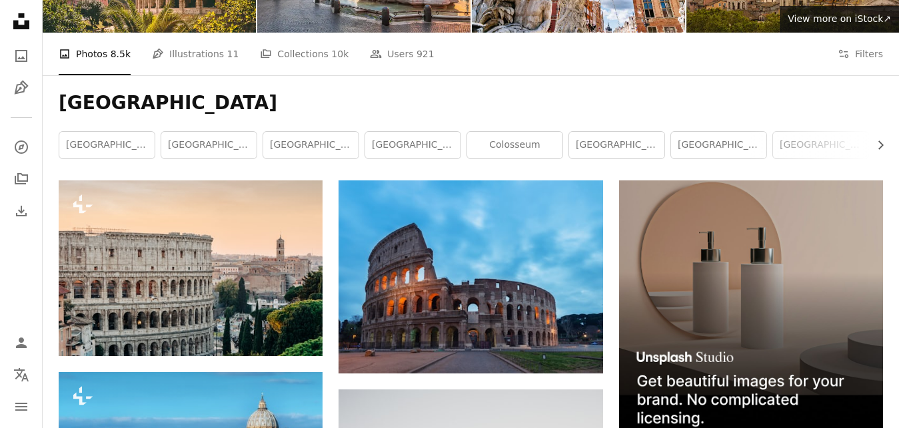
scroll to position [136, 0]
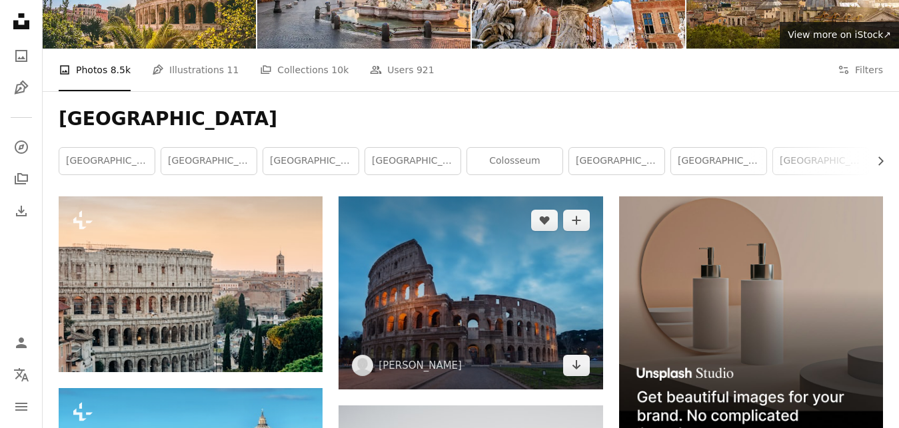
click at [460, 299] on img at bounding box center [470, 293] width 264 height 193
click at [574, 360] on icon "Arrow pointing down" at bounding box center [576, 365] width 11 height 16
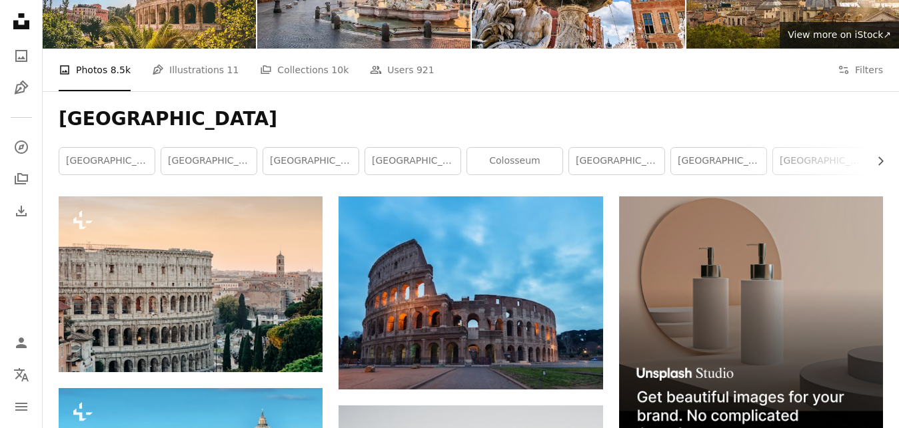
click at [476, 288] on div "An X shape Close Say thanks! Give a shoutout to [PERSON_NAME] on social or copy…" at bounding box center [471, 347] width 320 height 135
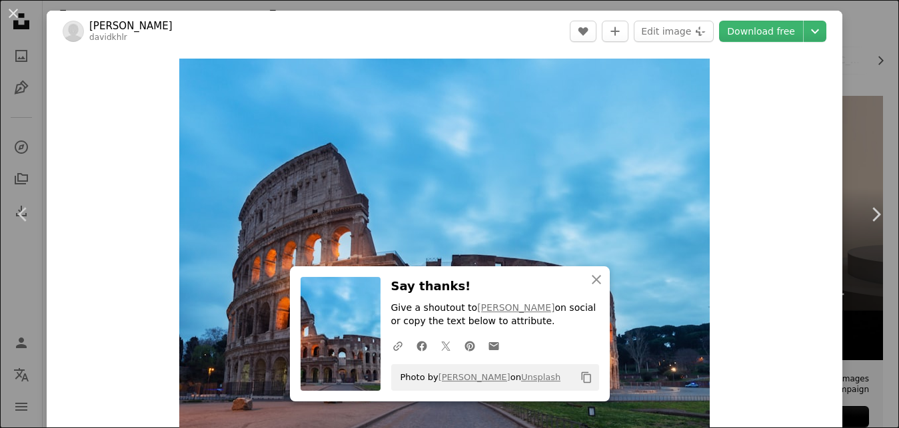
scroll to position [204, 0]
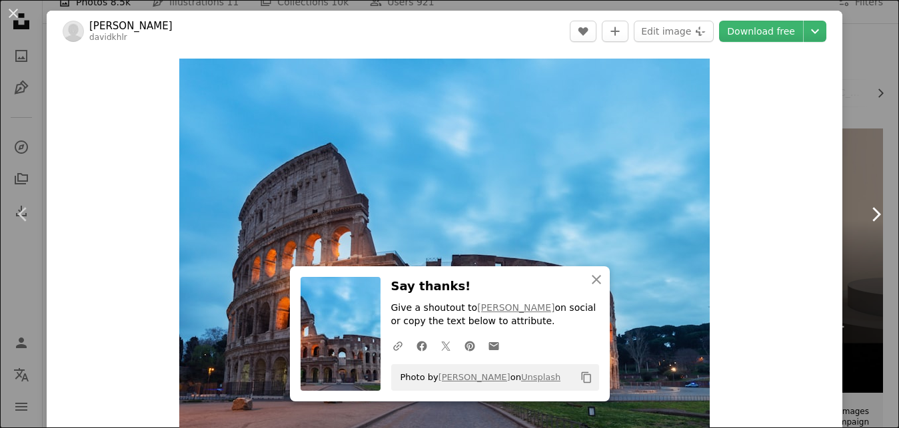
click at [879, 177] on link "Chevron right" at bounding box center [875, 215] width 47 height 128
click at [595, 274] on icon "An X shape" at bounding box center [596, 280] width 16 height 16
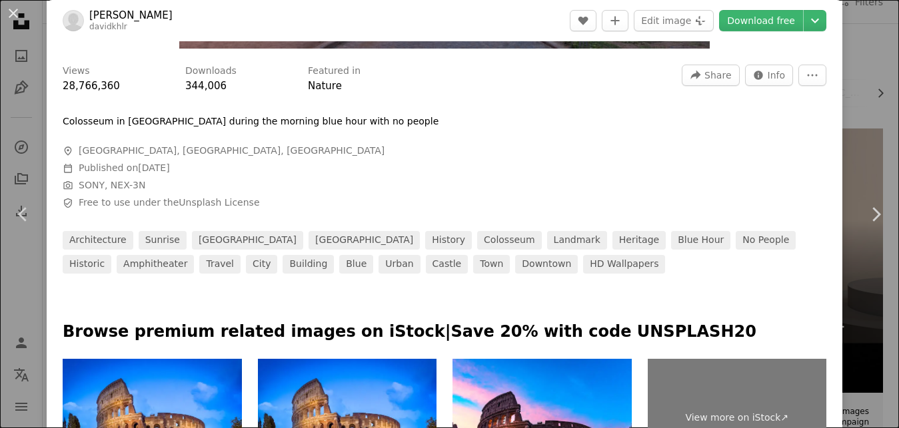
scroll to position [77, 0]
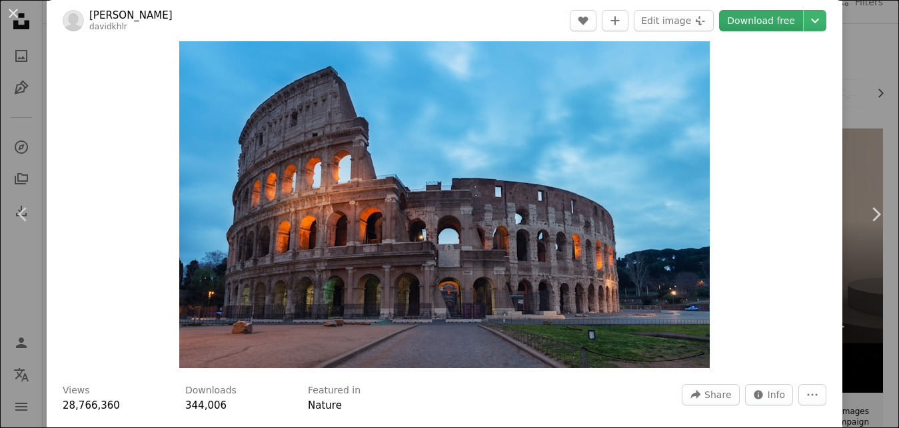
click at [758, 13] on link "Download free" at bounding box center [761, 20] width 84 height 21
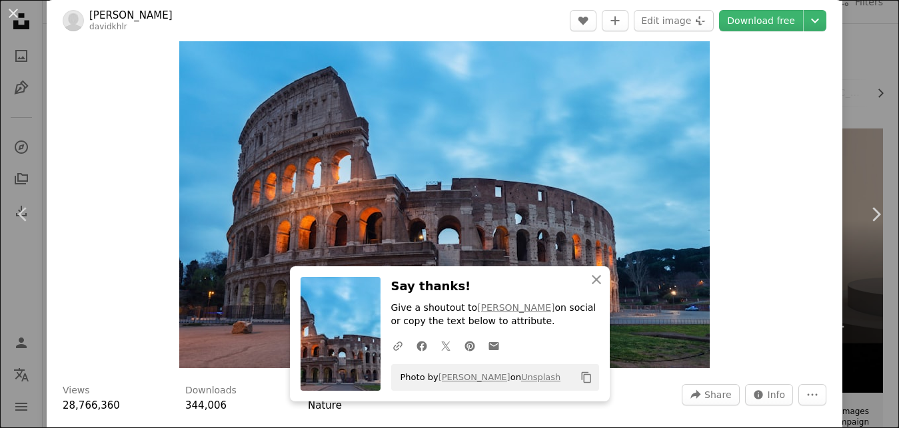
click at [629, 103] on img "Zoom in on this image" at bounding box center [444, 175] width 530 height 386
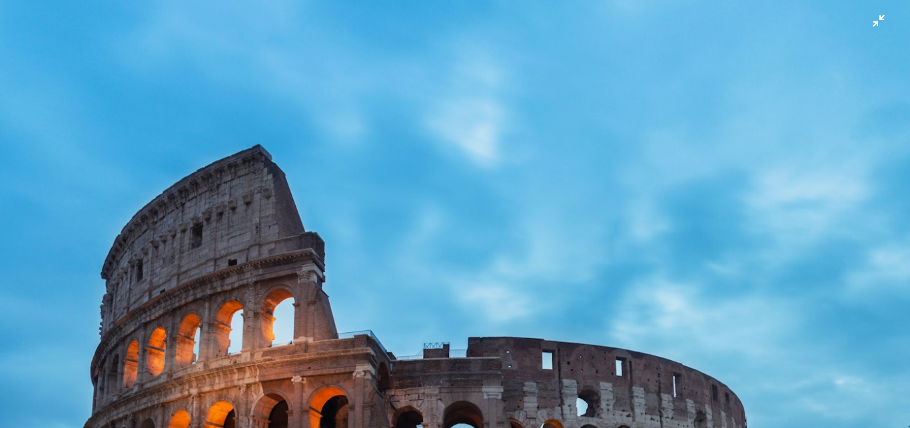
click at [882, 27] on img "Zoom out on this image" at bounding box center [454, 331] width 911 height 665
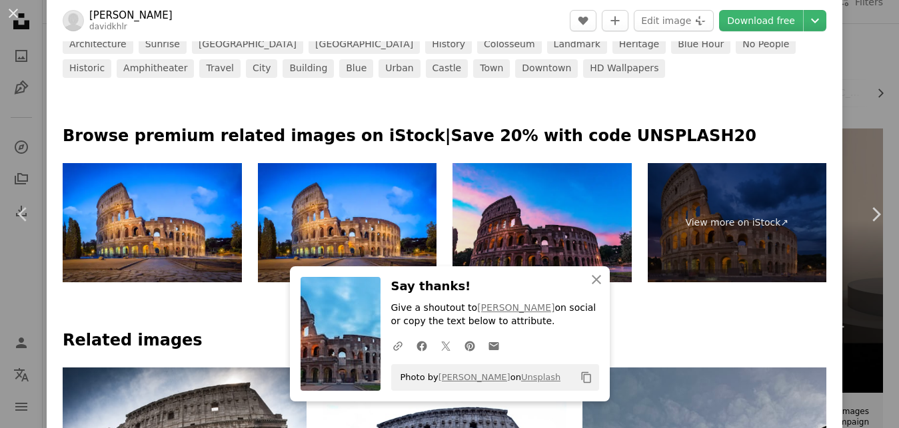
scroll to position [636, 0]
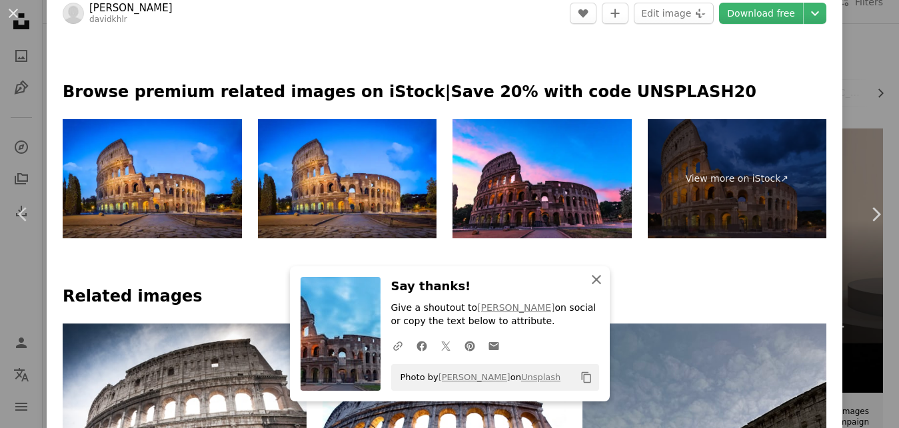
click at [592, 280] on icon "An X shape" at bounding box center [596, 280] width 16 height 16
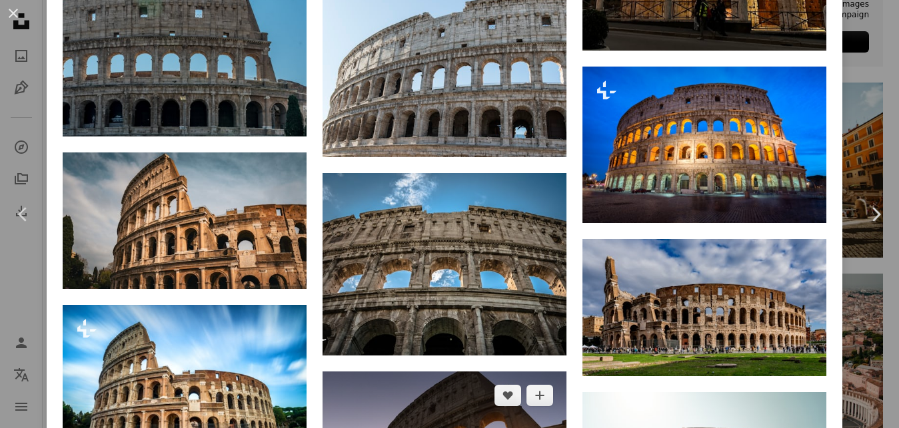
scroll to position [1276, 0]
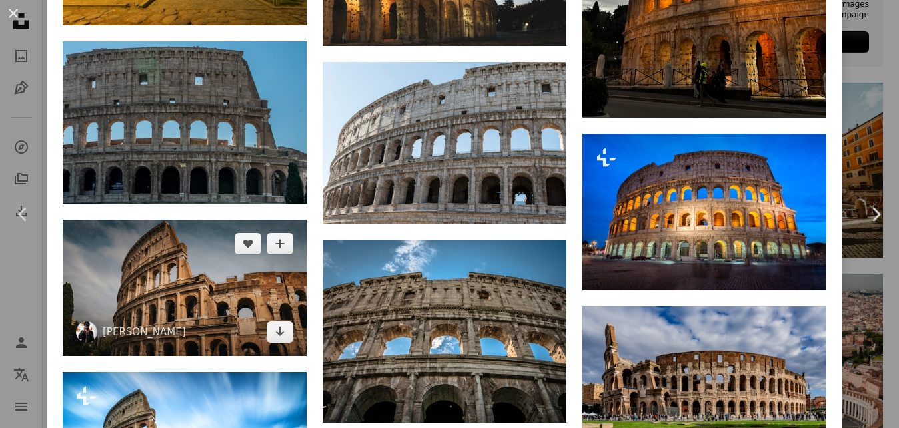
click at [207, 267] on img at bounding box center [185, 288] width 244 height 137
click at [284, 333] on icon "Arrow pointing down" at bounding box center [279, 332] width 11 height 16
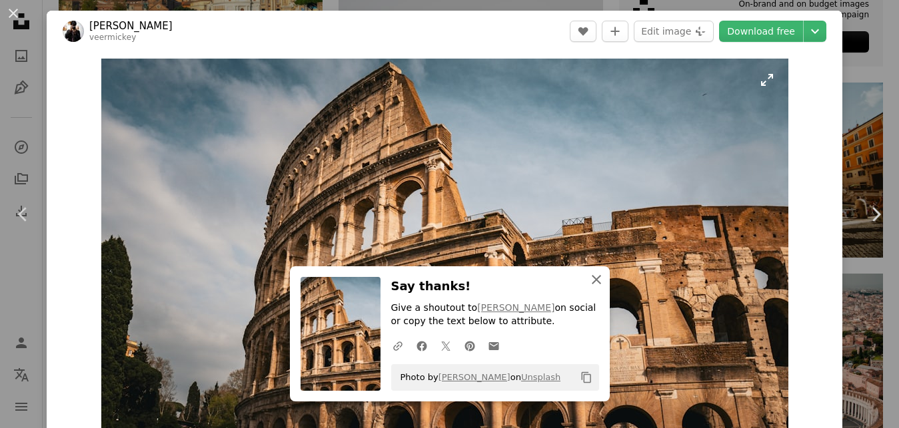
drag, startPoint x: 599, startPoint y: 276, endPoint x: 572, endPoint y: 201, distance: 79.9
click at [599, 276] on icon "An X shape" at bounding box center [596, 280] width 16 height 16
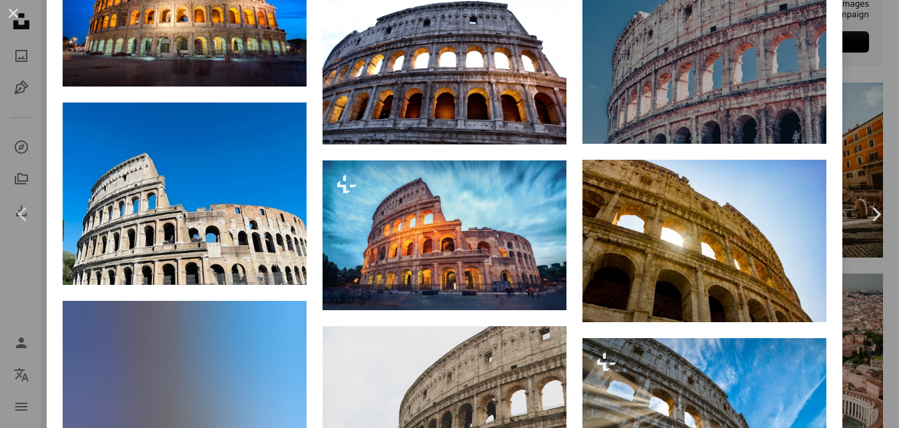
scroll to position [624, 0]
